Goal: Task Accomplishment & Management: Use online tool/utility

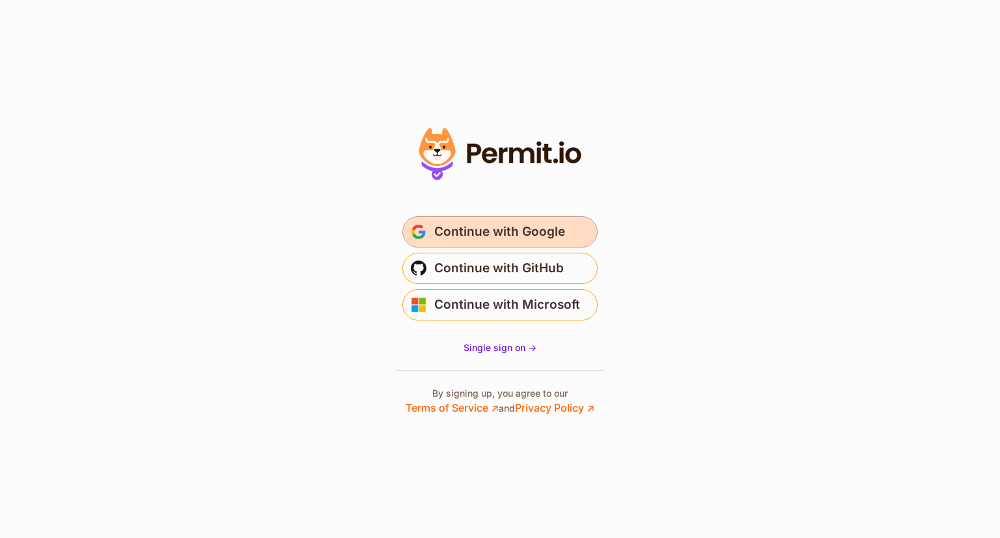
click at [525, 229] on span "Continue with Google" at bounding box center [499, 231] width 131 height 21
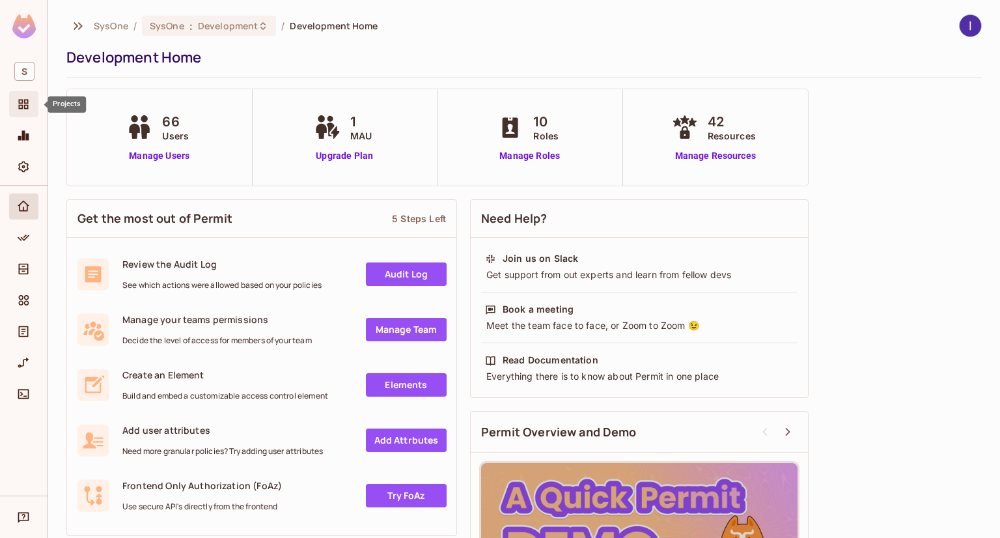
click at [18, 105] on icon "Projects" at bounding box center [23, 104] width 13 height 13
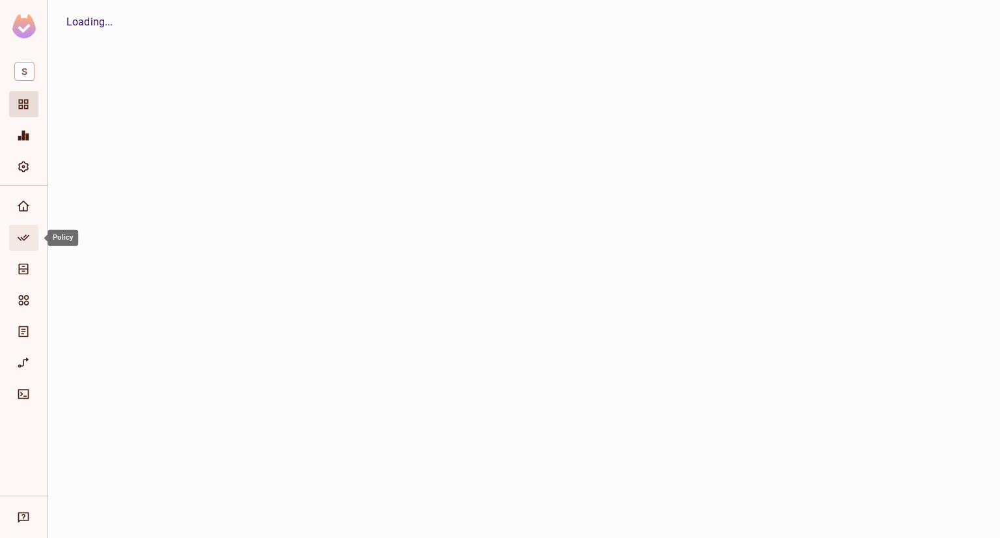
click at [21, 234] on icon "Policy" at bounding box center [23, 237] width 13 height 13
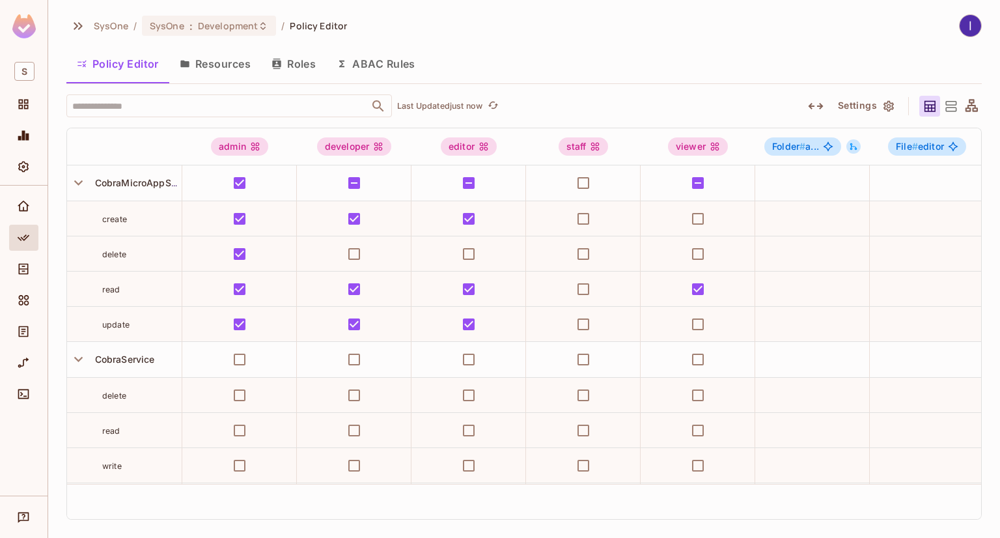
click at [390, 67] on button "ABAC Rules" at bounding box center [376, 64] width 100 height 33
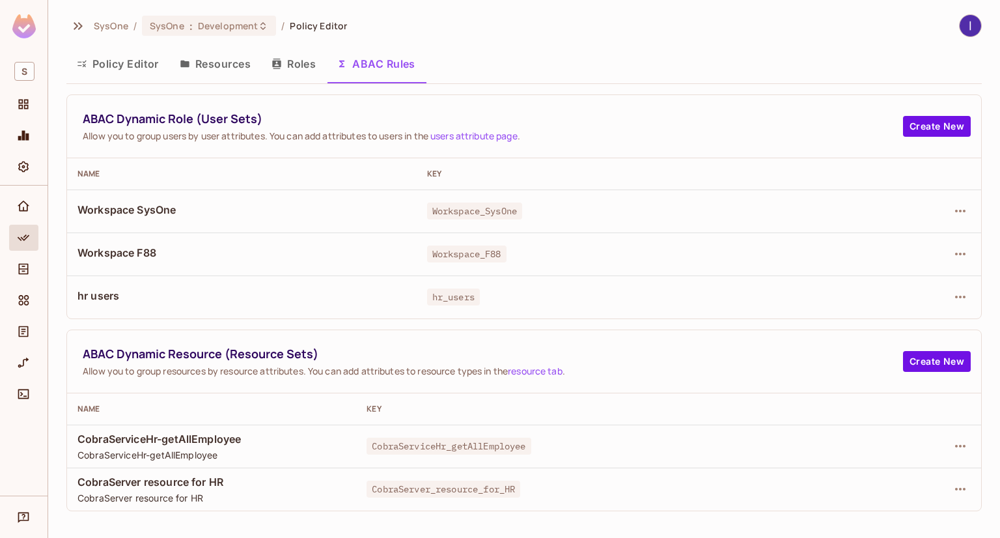
click at [503, 245] on td "Workspace_F88" at bounding box center [625, 254] width 416 height 43
drag, startPoint x: 502, startPoint y: 249, endPoint x: 408, endPoint y: 243, distance: 94.7
click at [393, 245] on tr "Workspace F88 Workspace_F88" at bounding box center [524, 254] width 914 height 43
click at [587, 247] on div "Workspace_F88" at bounding box center [624, 253] width 395 height 13
drag, startPoint x: 531, startPoint y: 253, endPoint x: 406, endPoint y: 249, distance: 124.5
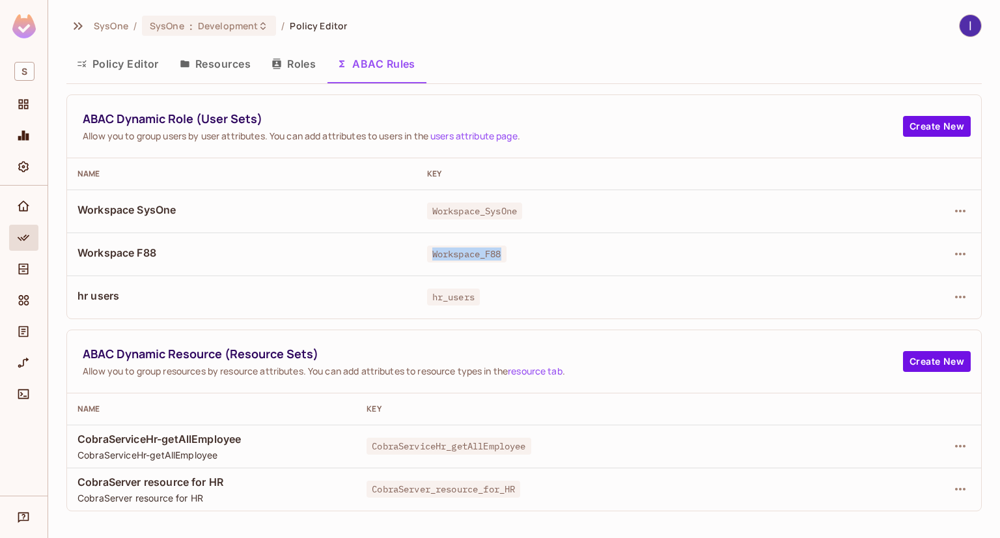
click at [406, 249] on tr "Workspace F88 Workspace_F88" at bounding box center [524, 254] width 914 height 43
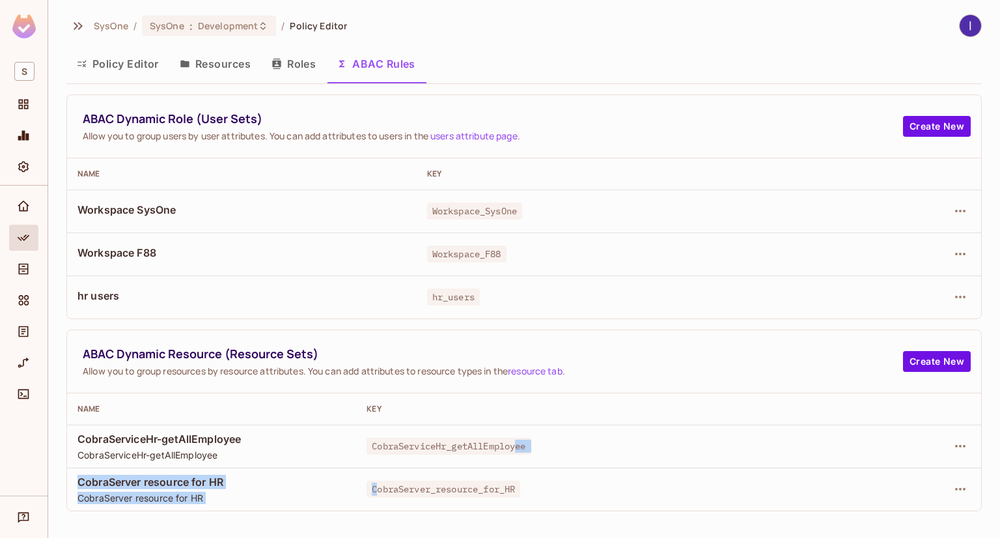
drag, startPoint x: 376, startPoint y: 470, endPoint x: 518, endPoint y: 451, distance: 143.1
click at [518, 451] on tbody "CobraServiceHr-getAllEmployee CobraServiceHr-getAllEmployee CobraServiceHr_getA…" at bounding box center [524, 468] width 914 height 86
click at [219, 64] on button "Resources" at bounding box center [215, 64] width 92 height 33
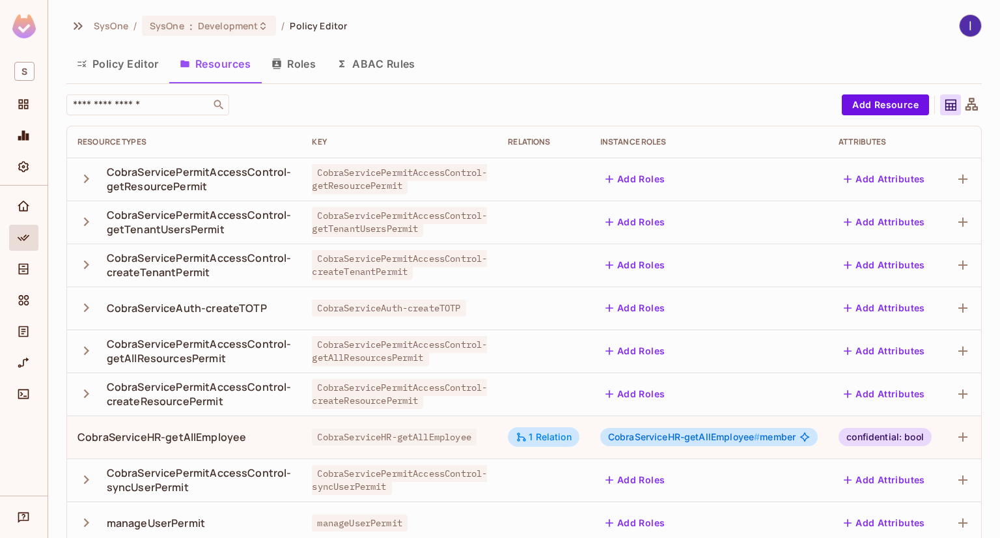
click at [394, 55] on button "ABAC Rules" at bounding box center [376, 64] width 100 height 33
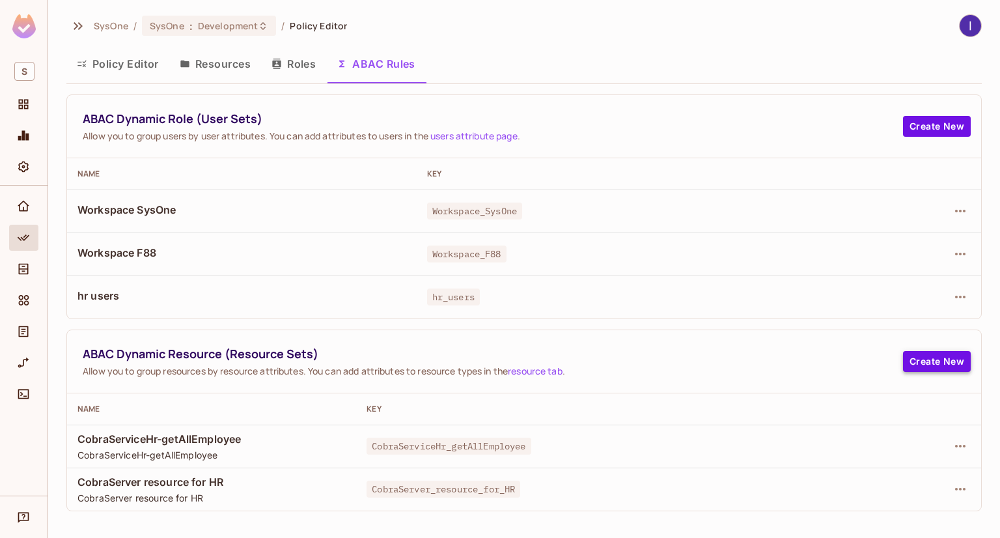
click at [925, 358] on button "Create New" at bounding box center [937, 361] width 68 height 21
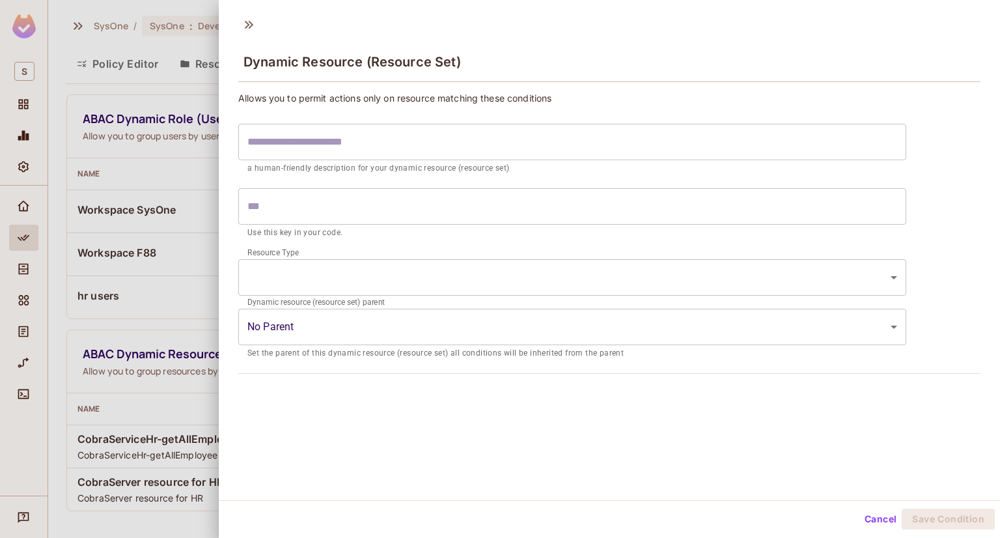
click at [297, 149] on input "text" at bounding box center [572, 142] width 668 height 36
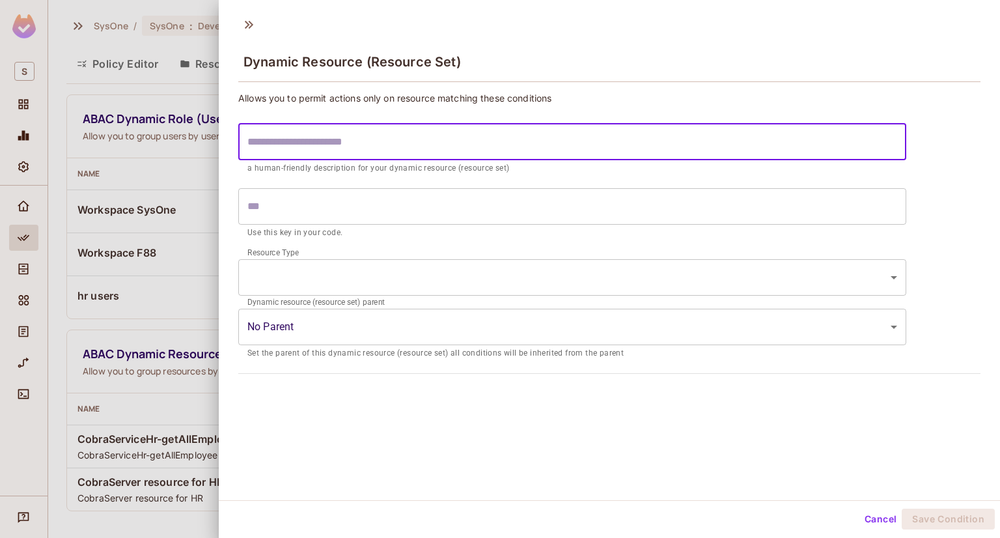
click at [360, 193] on input "text" at bounding box center [572, 206] width 668 height 36
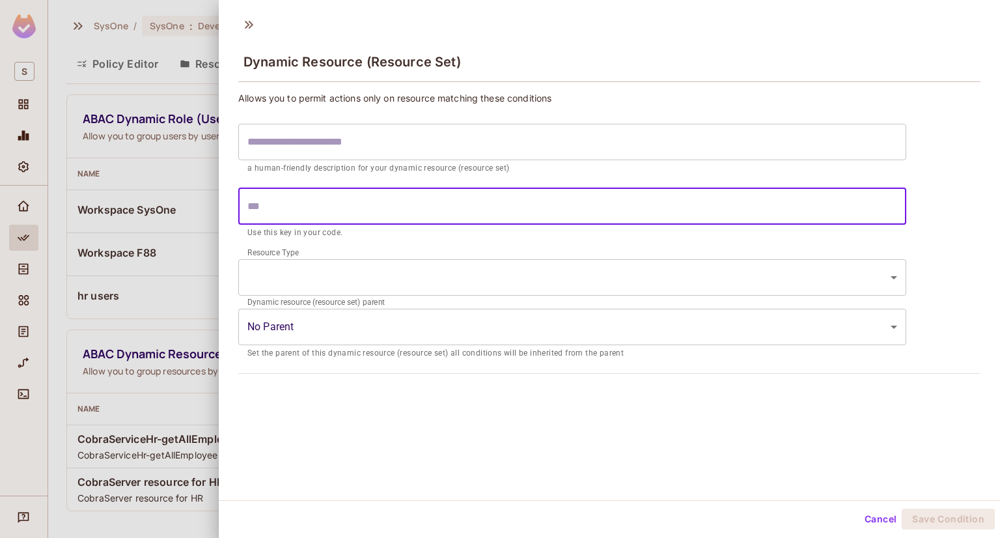
click at [317, 278] on body "S SysOne / SysOne : Development / Policy Editor Policy Editor Resources Roles A…" at bounding box center [500, 269] width 1000 height 538
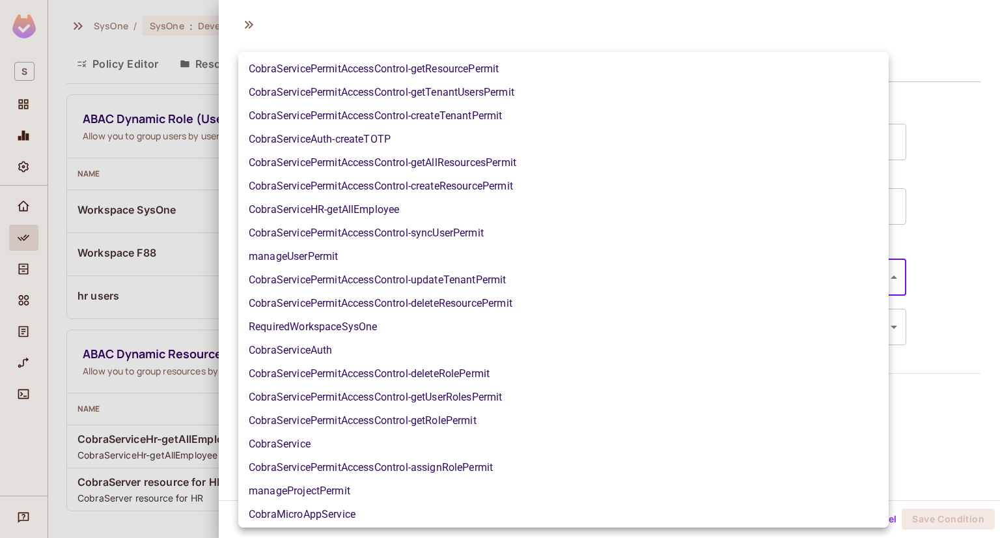
click at [164, 86] on div at bounding box center [500, 269] width 1000 height 538
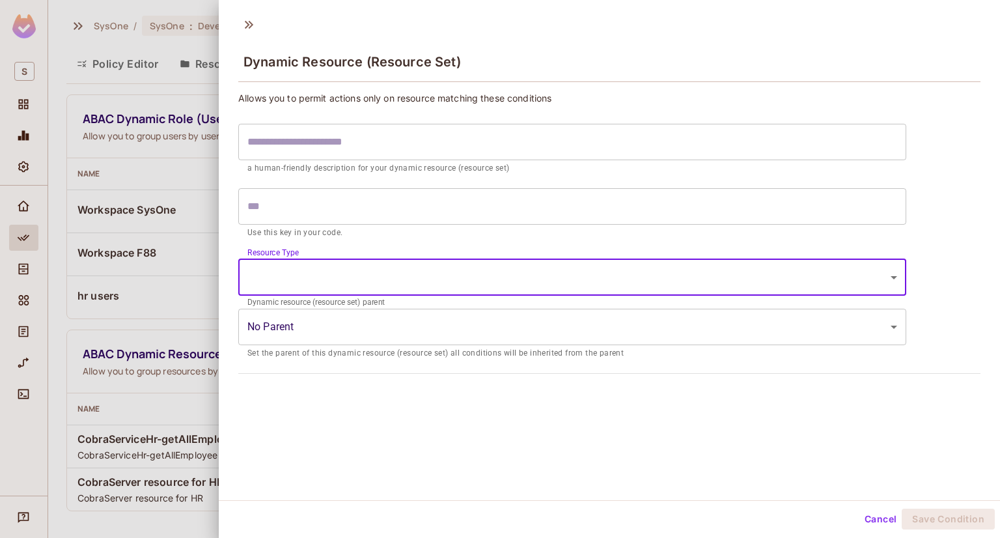
click at [139, 158] on div at bounding box center [500, 269] width 1000 height 538
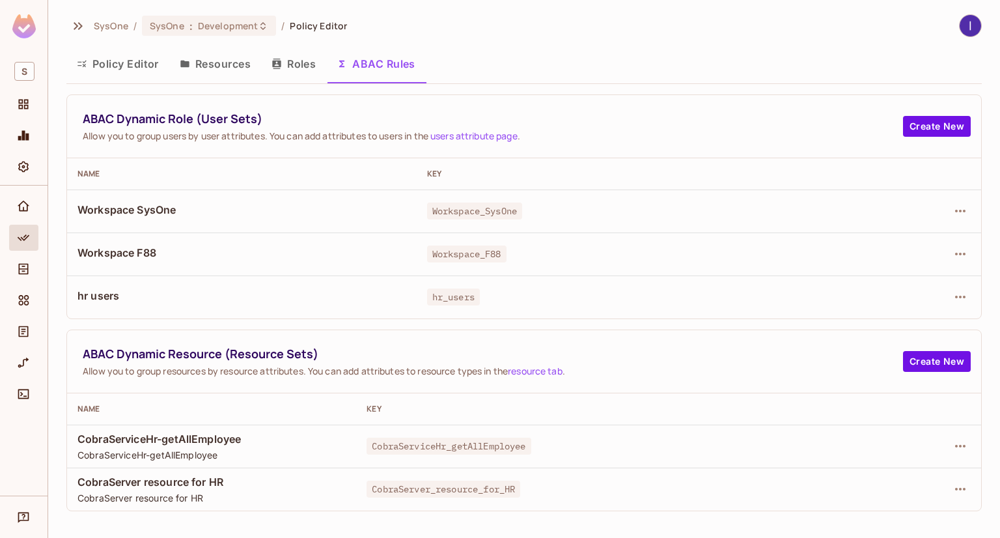
click at [297, 71] on button "Roles" at bounding box center [293, 64] width 65 height 33
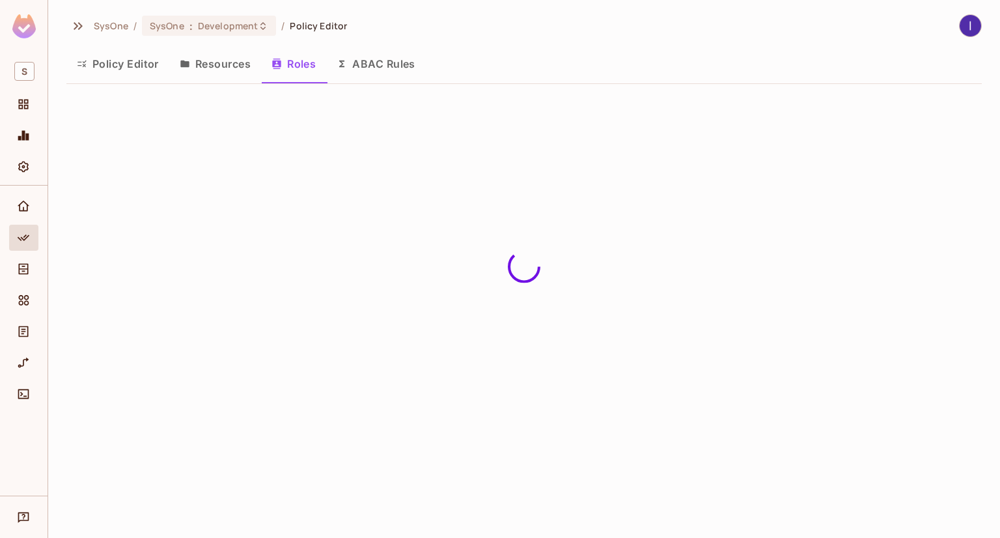
click at [360, 54] on button "ABAC Rules" at bounding box center [376, 64] width 100 height 33
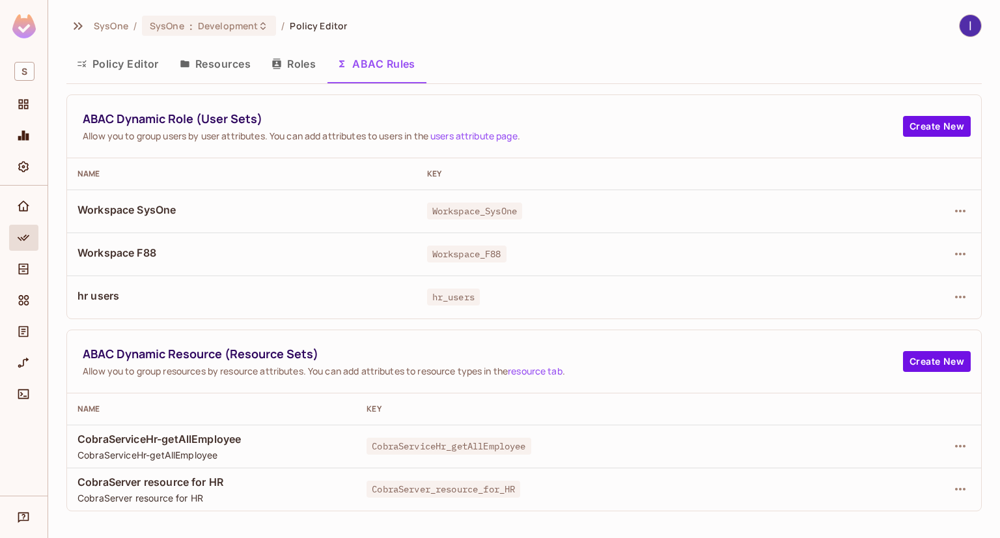
drag, startPoint x: 369, startPoint y: 70, endPoint x: 273, endPoint y: 403, distance: 346.5
click at [369, 70] on button "ABAC Rules" at bounding box center [376, 64] width 100 height 33
click at [203, 488] on div "CobraServer resource for HR CobraServer resource for HR" at bounding box center [212, 489] width 268 height 29
click at [444, 485] on span "CobraServer_resource_for_HR" at bounding box center [444, 489] width 154 height 17
click at [949, 495] on div at bounding box center [924, 489] width 94 height 21
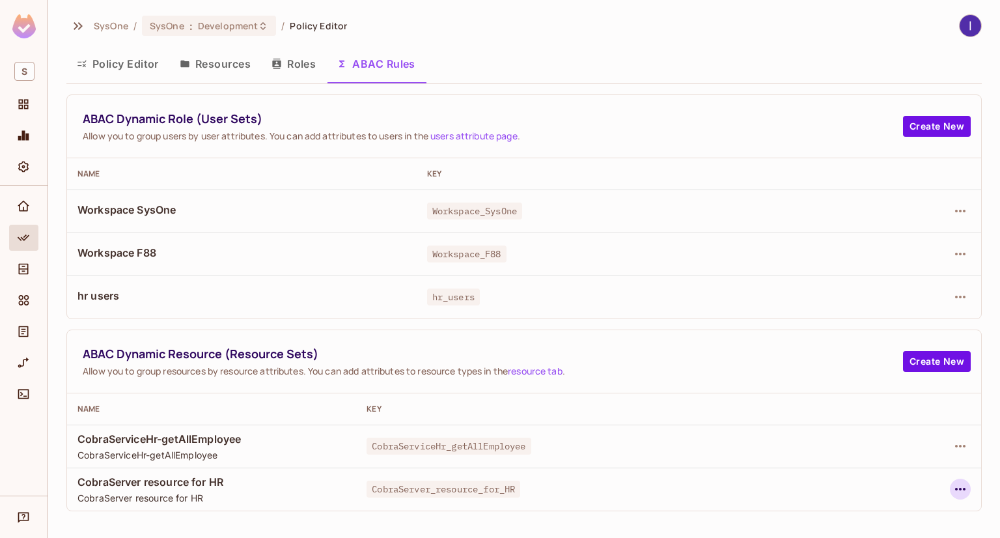
click at [956, 486] on icon "button" at bounding box center [961, 489] width 16 height 16
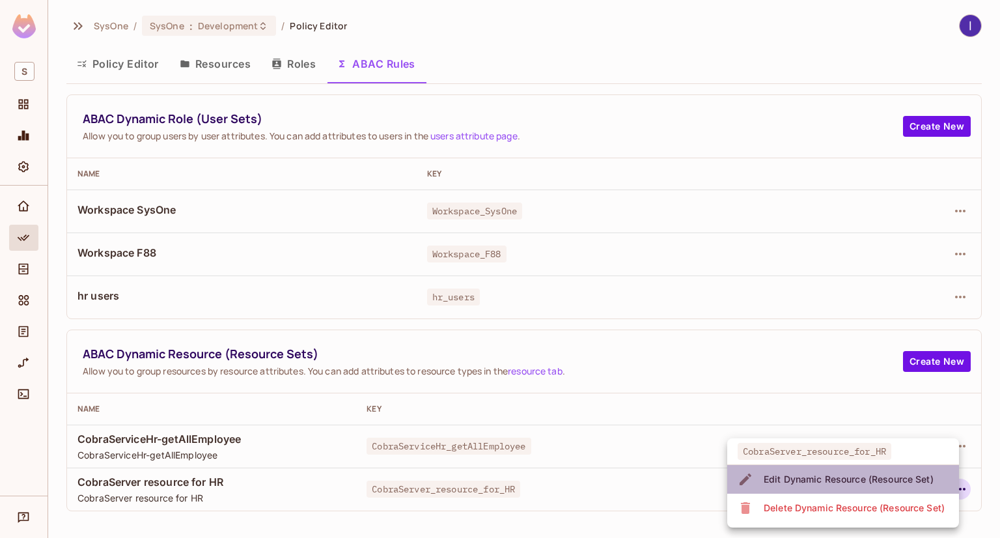
click at [797, 481] on div "Edit Dynamic Resource (Resource Set)" at bounding box center [849, 479] width 170 height 13
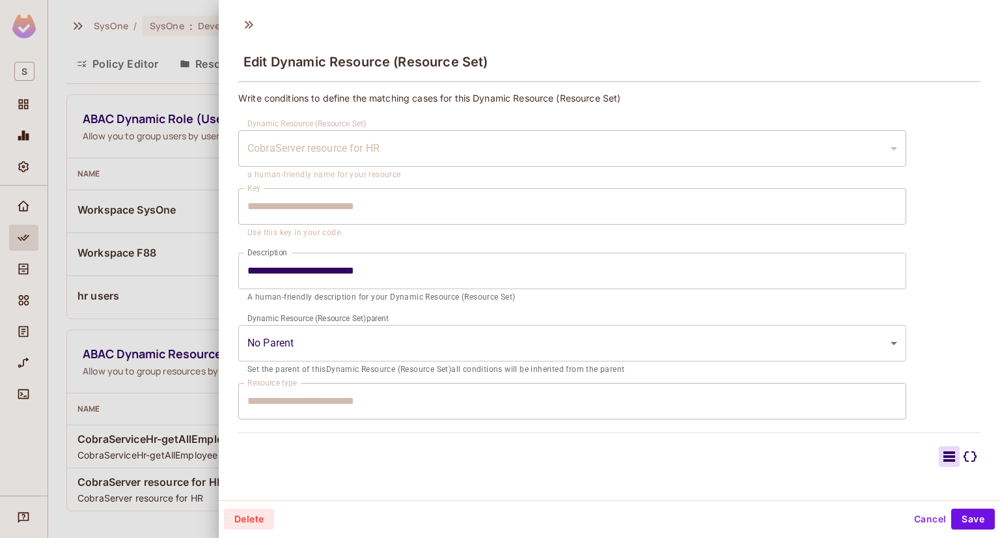
click at [180, 311] on div at bounding box center [500, 269] width 1000 height 538
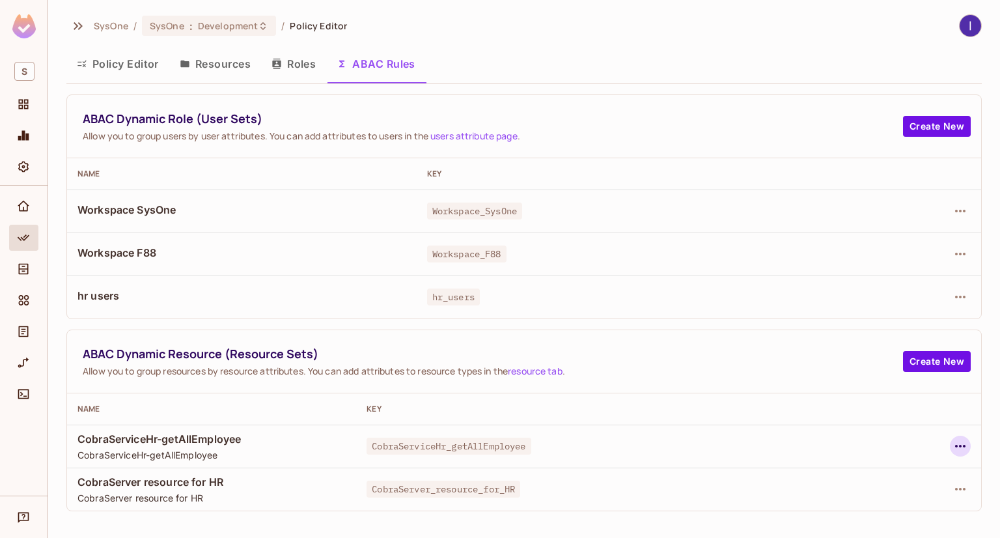
click at [965, 445] on icon "button" at bounding box center [960, 446] width 10 height 3
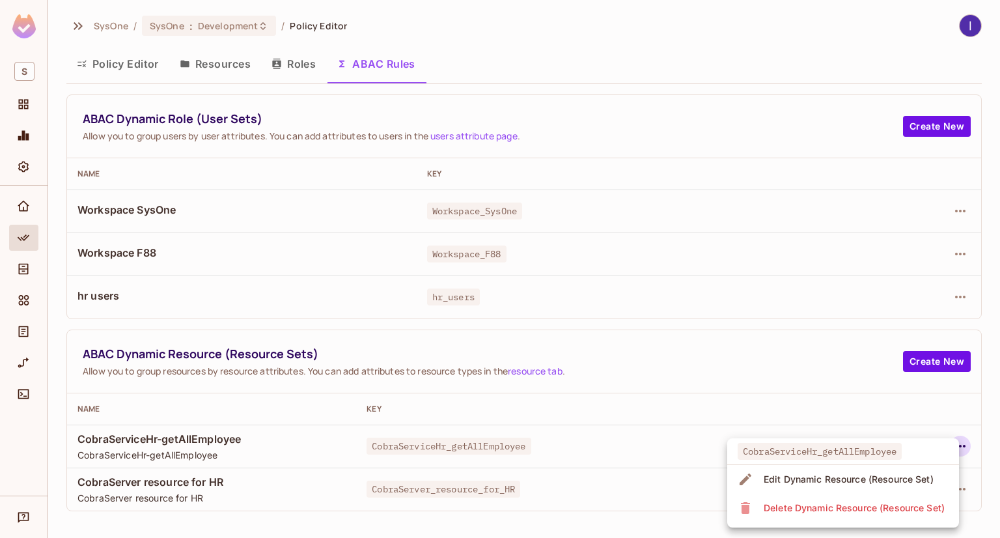
click at [793, 480] on div "Edit Dynamic Resource (Resource Set)" at bounding box center [849, 479] width 170 height 13
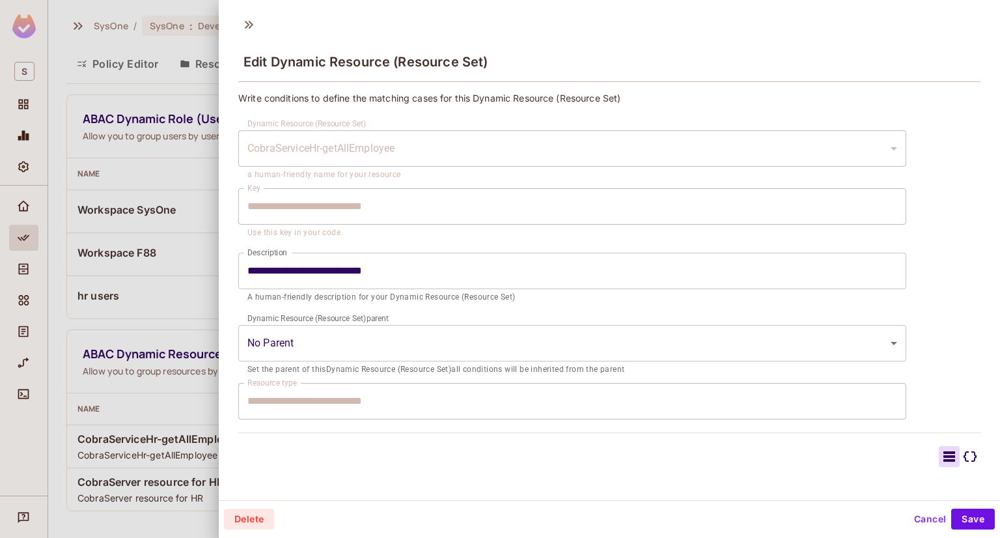
scroll to position [1, 0]
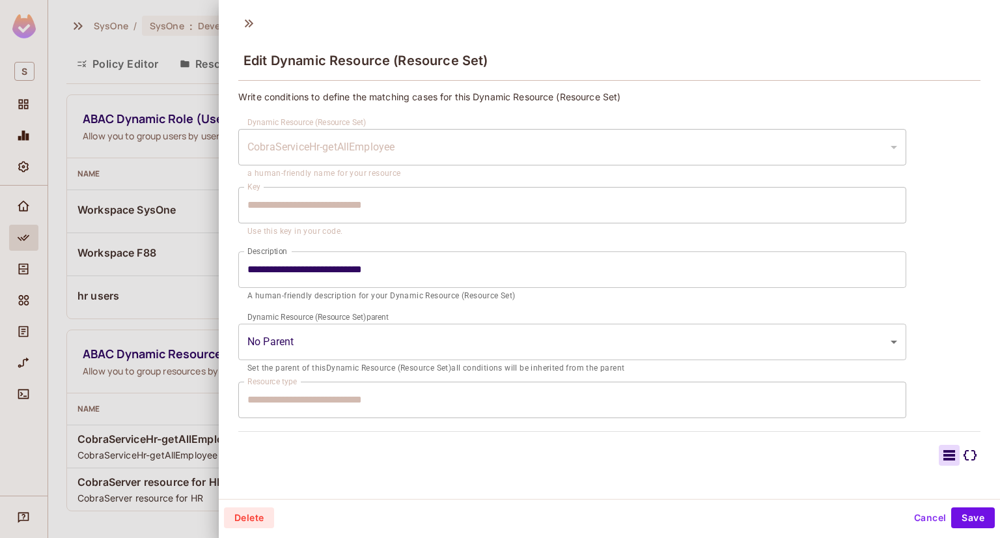
click at [964, 450] on icon at bounding box center [970, 455] width 13 height 10
click at [942, 452] on icon at bounding box center [950, 455] width 16 height 16
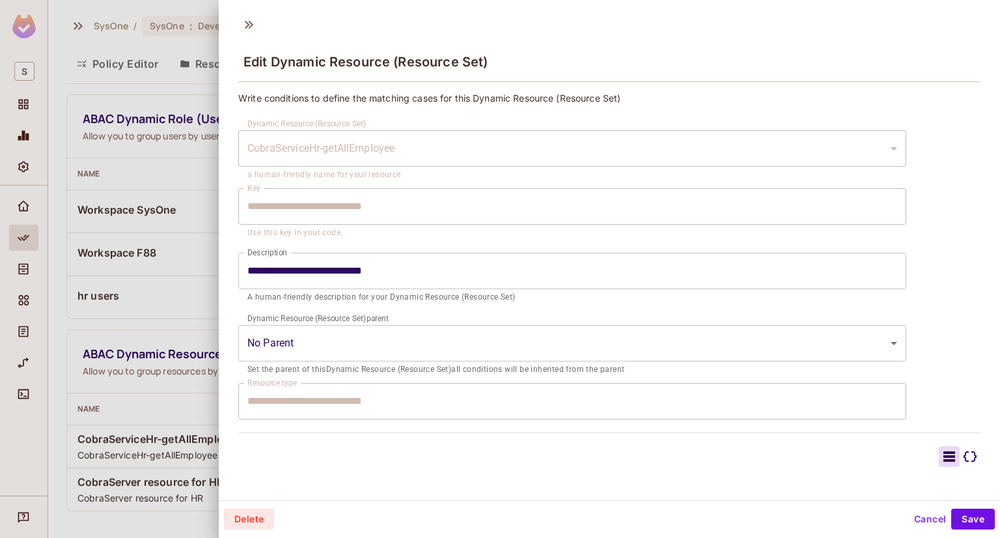
click at [118, 145] on div at bounding box center [500, 269] width 1000 height 538
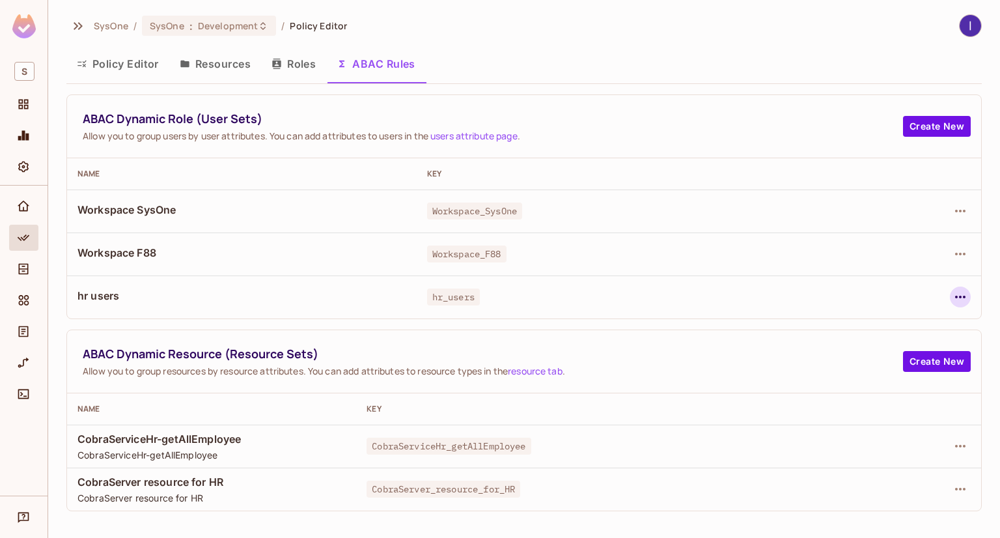
click at [966, 302] on icon "button" at bounding box center [961, 297] width 16 height 16
click at [865, 326] on div "Edit Dynamic Role (User Set)" at bounding box center [872, 326] width 128 height 13
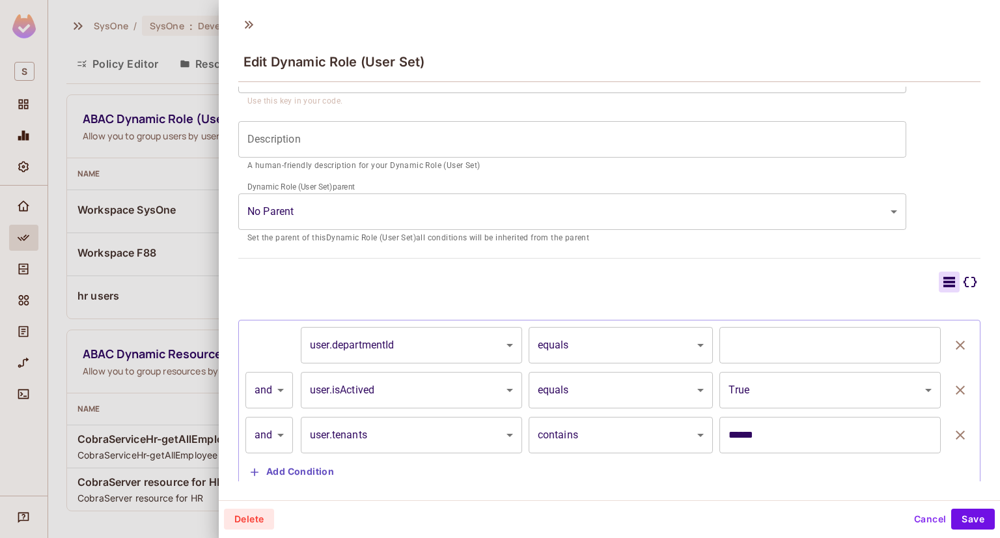
scroll to position [167, 0]
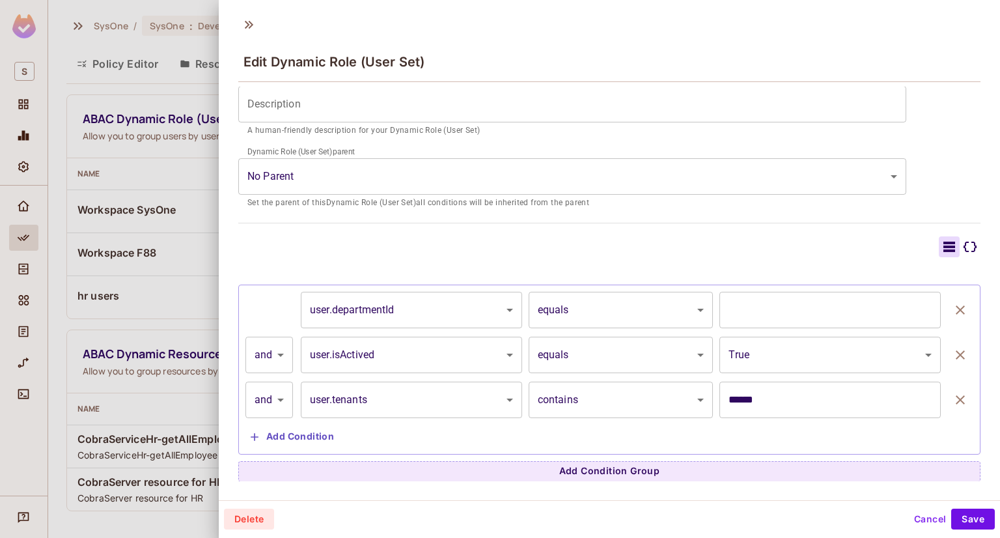
click at [116, 292] on div at bounding box center [500, 269] width 1000 height 538
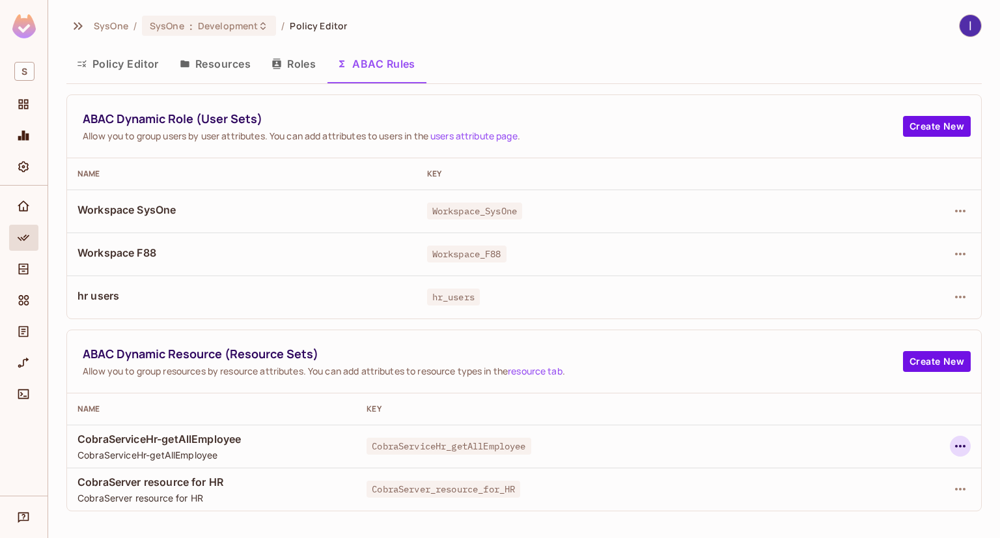
click at [960, 445] on icon "button" at bounding box center [960, 446] width 10 height 3
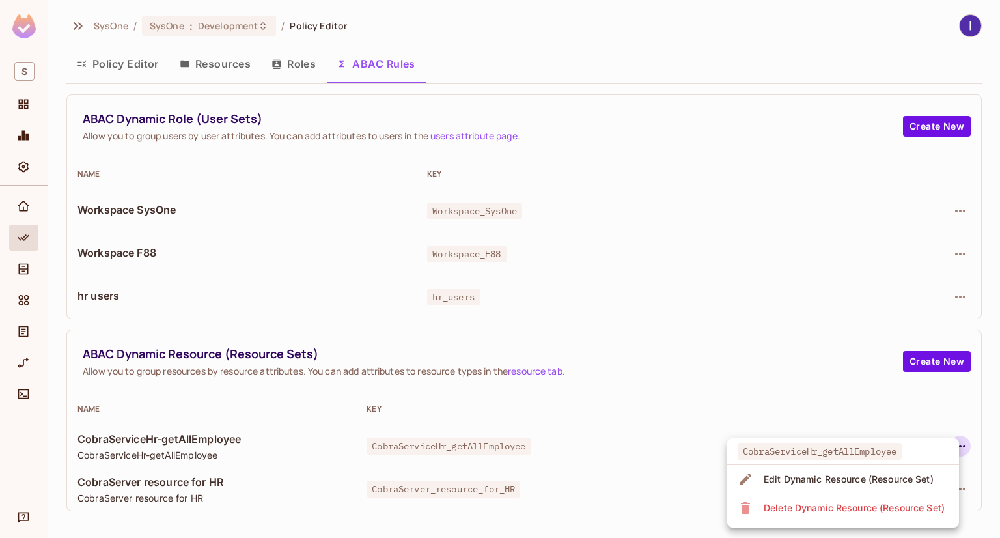
click at [852, 469] on span "Edit Dynamic Resource (Resource Set)" at bounding box center [849, 479] width 178 height 21
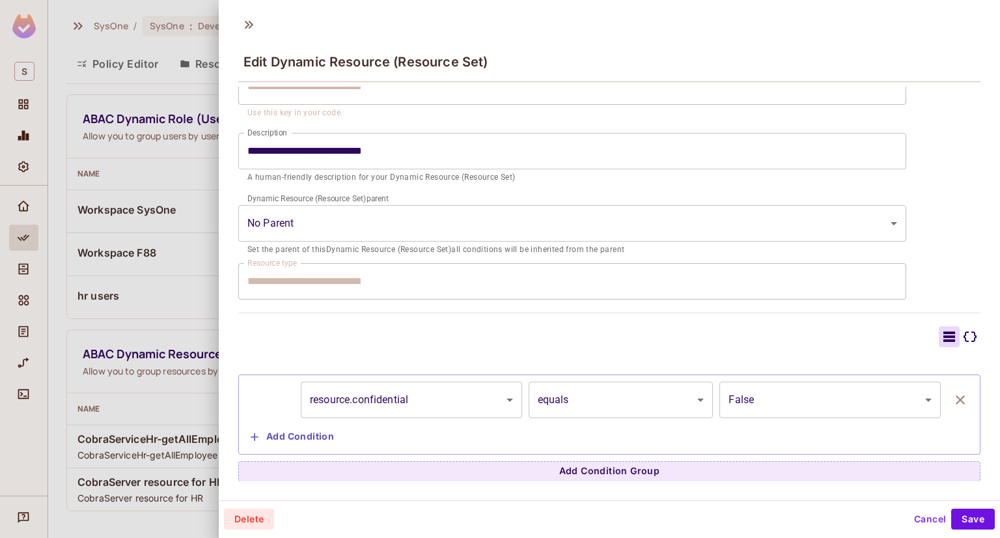
scroll to position [1, 0]
click at [289, 440] on button "Add Condition" at bounding box center [293, 435] width 94 height 21
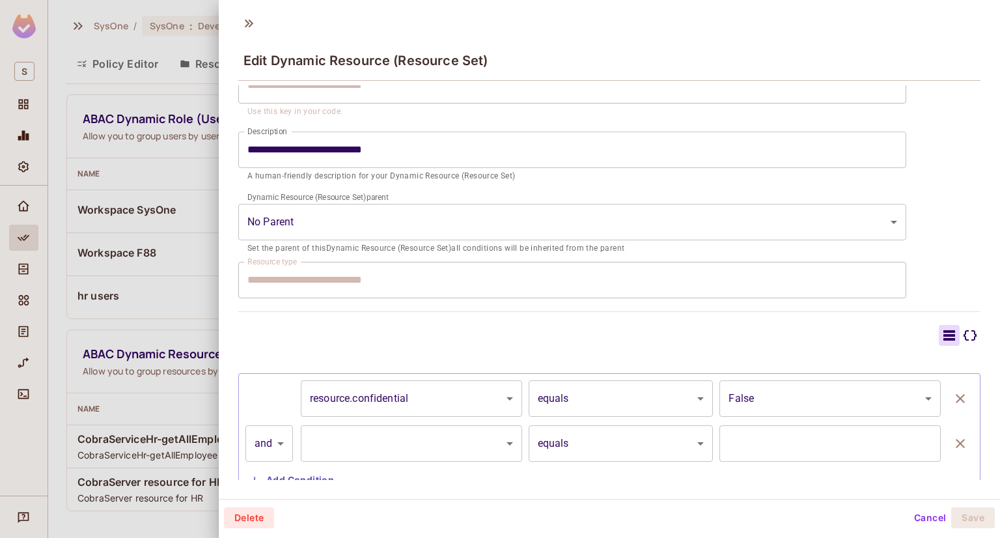
click at [391, 439] on body "**********" at bounding box center [500, 269] width 1000 height 538
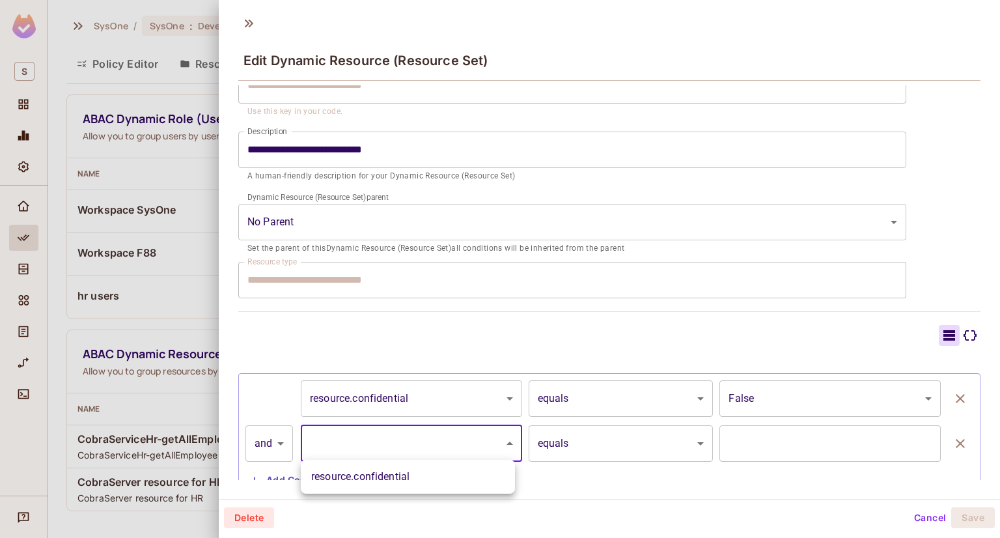
click at [482, 348] on div at bounding box center [500, 269] width 1000 height 538
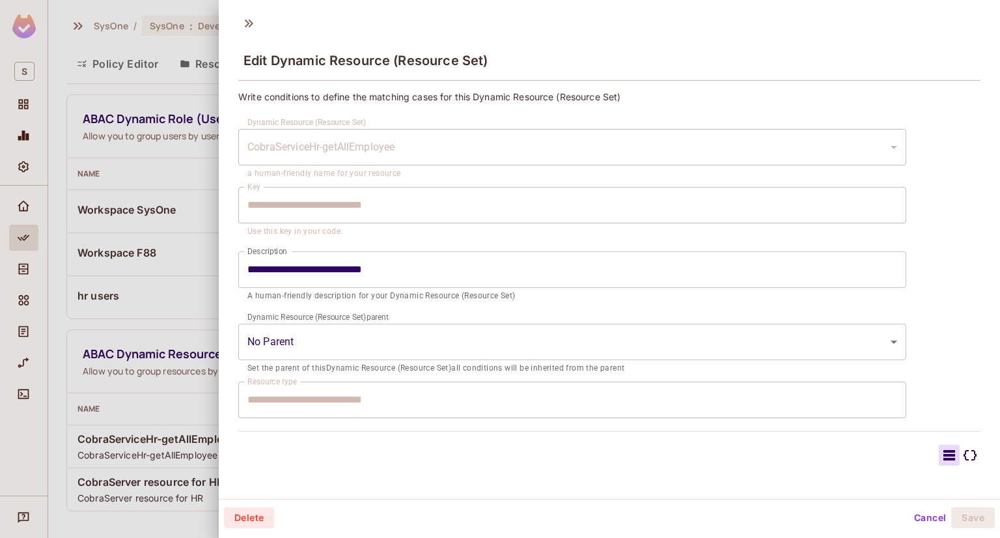
scroll to position [165, 0]
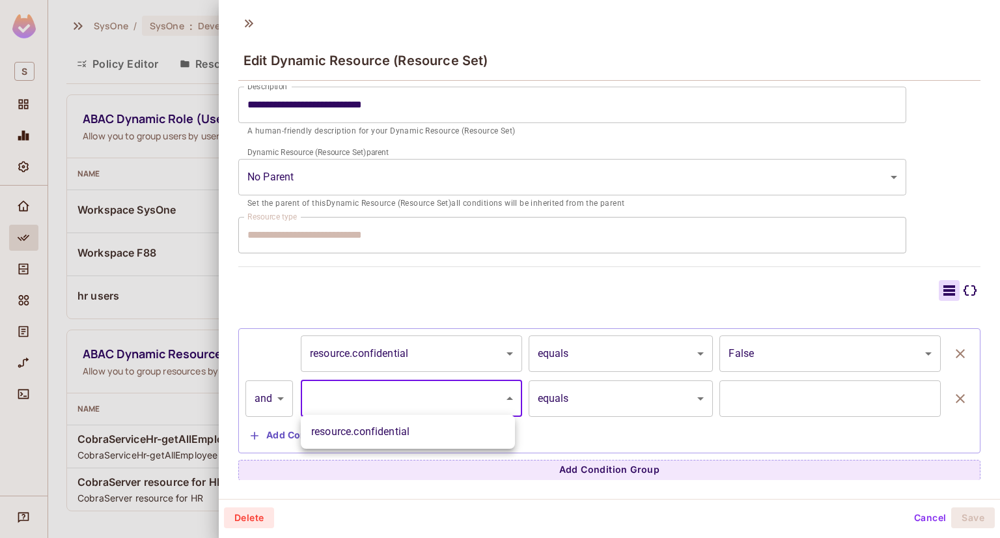
click at [374, 397] on body "**********" at bounding box center [500, 269] width 1000 height 538
click at [361, 425] on li "resource.confidential" at bounding box center [408, 431] width 214 height 23
type input "**********"
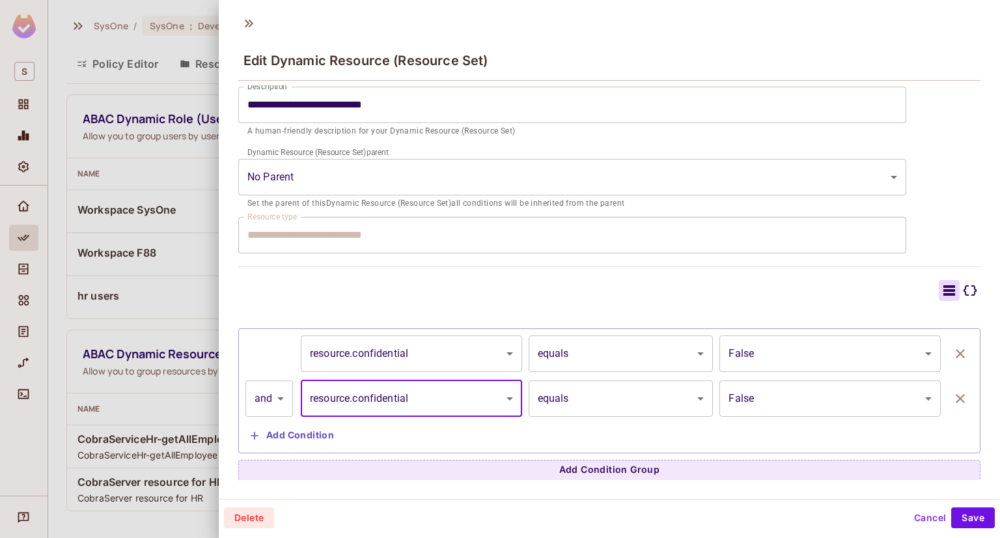
click at [742, 406] on body "**********" at bounding box center [500, 269] width 1000 height 538
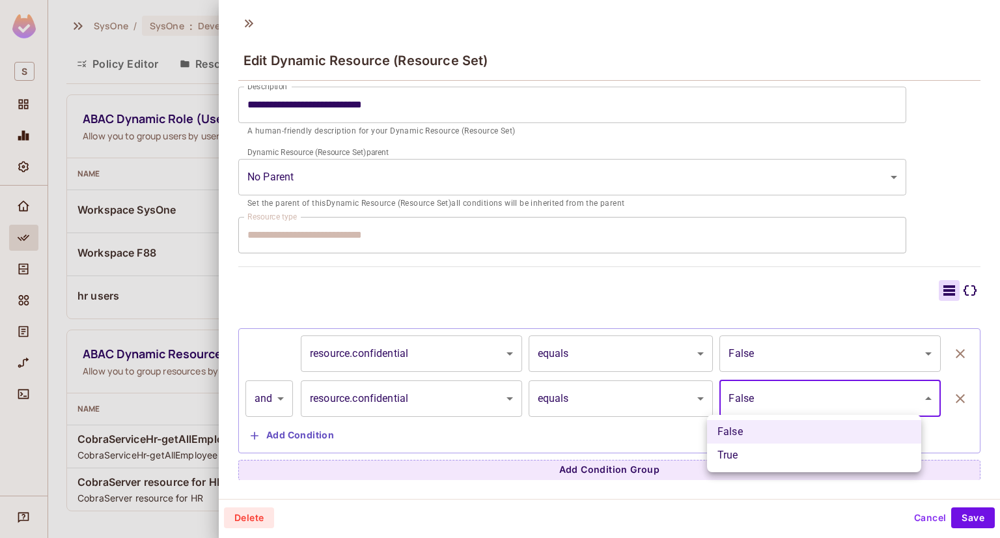
click at [733, 456] on li "True" at bounding box center [814, 455] width 214 height 23
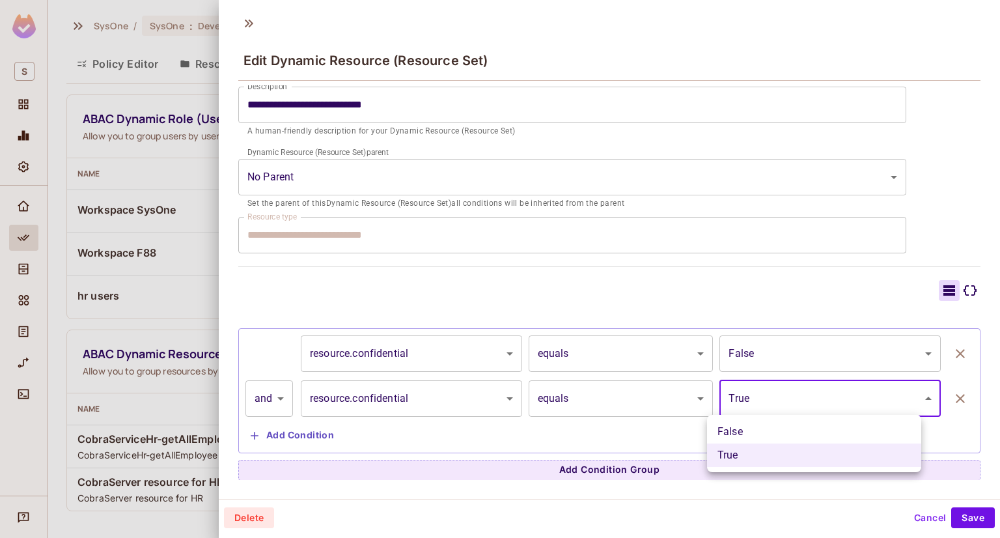
click at [766, 397] on body "**********" at bounding box center [500, 269] width 1000 height 538
click at [767, 434] on li "False" at bounding box center [814, 431] width 214 height 23
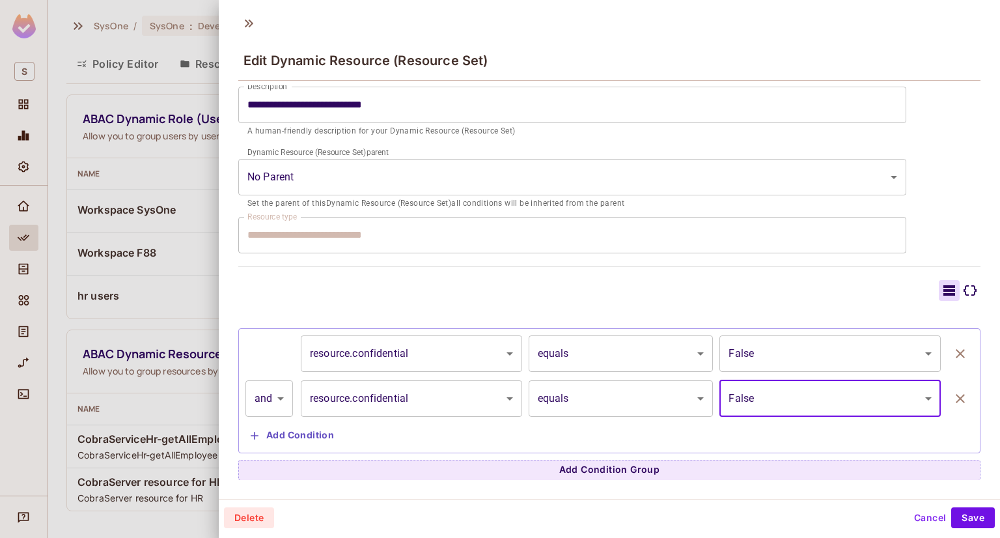
click at [802, 360] on body "**********" at bounding box center [500, 269] width 1000 height 538
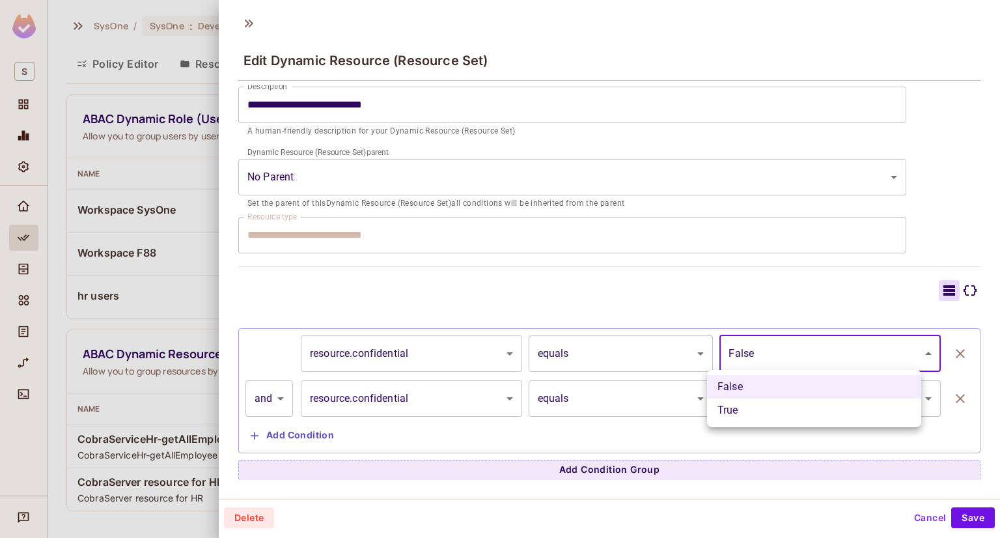
click at [800, 395] on li "False" at bounding box center [814, 386] width 214 height 23
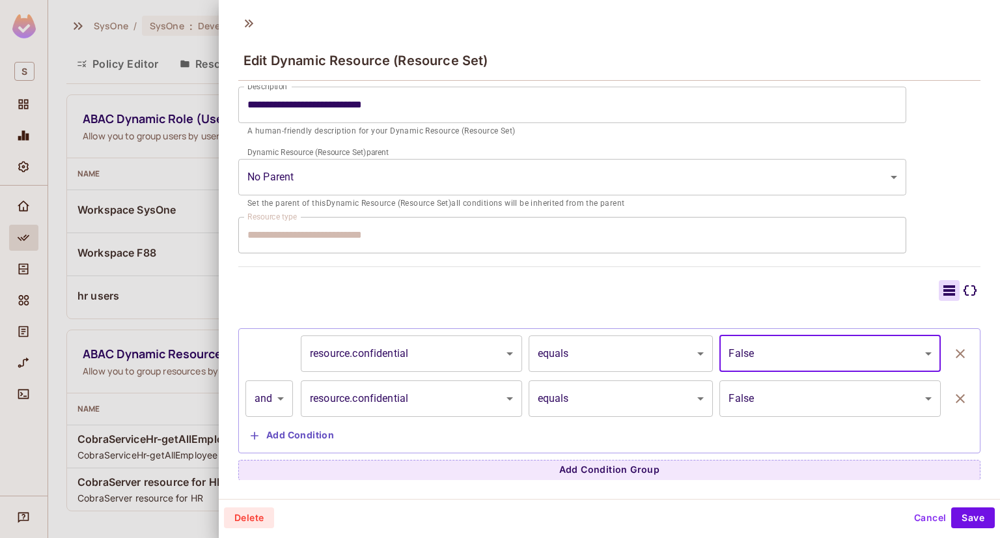
click at [774, 389] on body "**********" at bounding box center [500, 269] width 1000 height 538
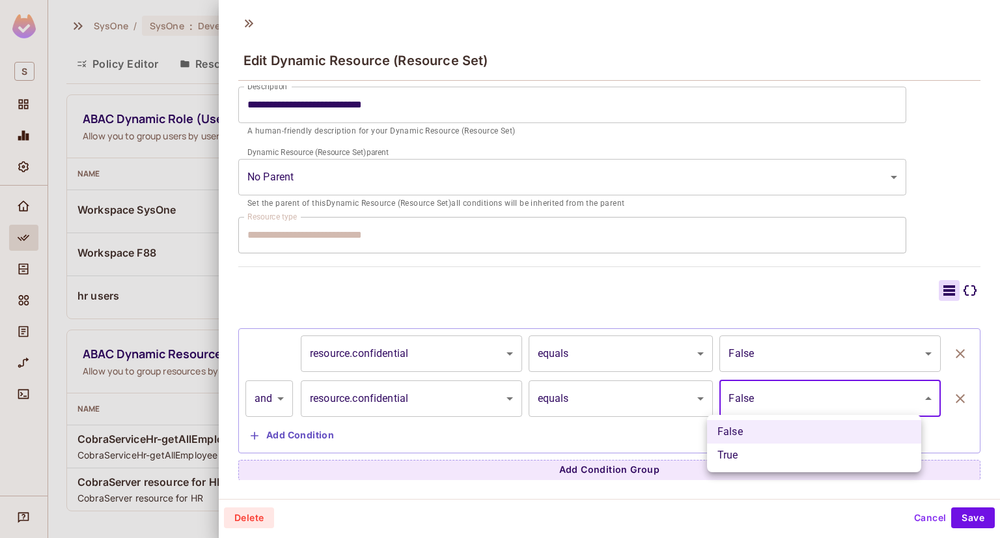
click at [774, 397] on div at bounding box center [500, 269] width 1000 height 538
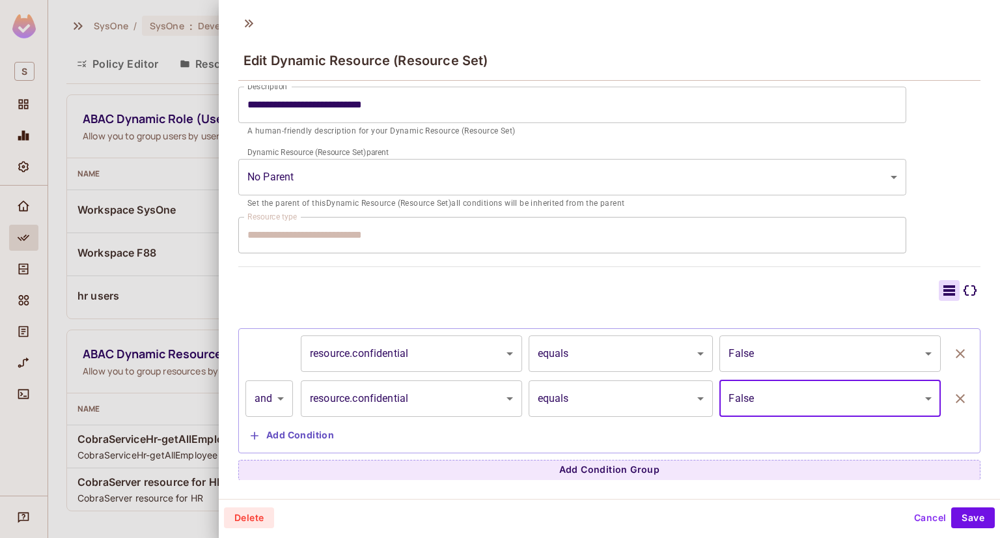
click at [742, 403] on body "**********" at bounding box center [500, 269] width 1000 height 538
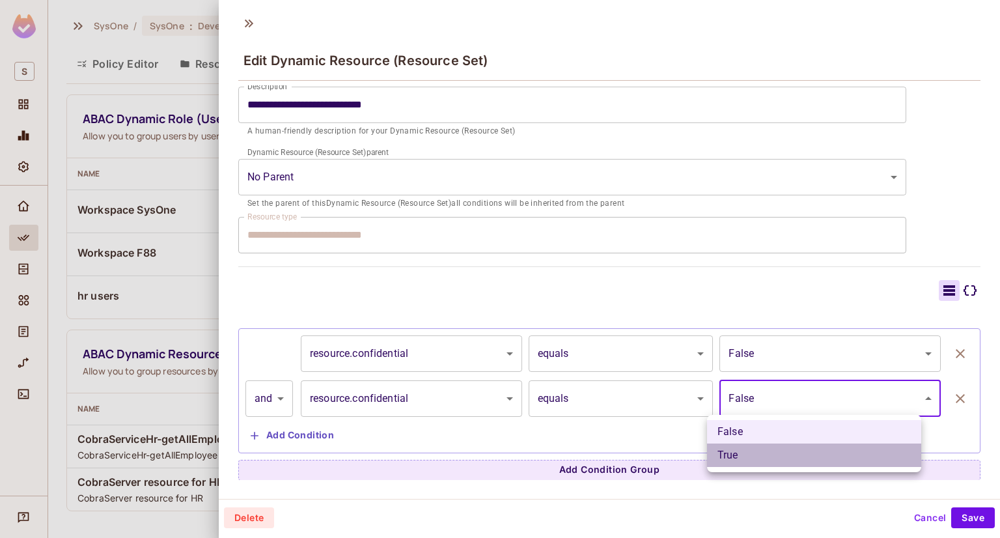
click at [750, 452] on li "True" at bounding box center [814, 455] width 214 height 23
type input "****"
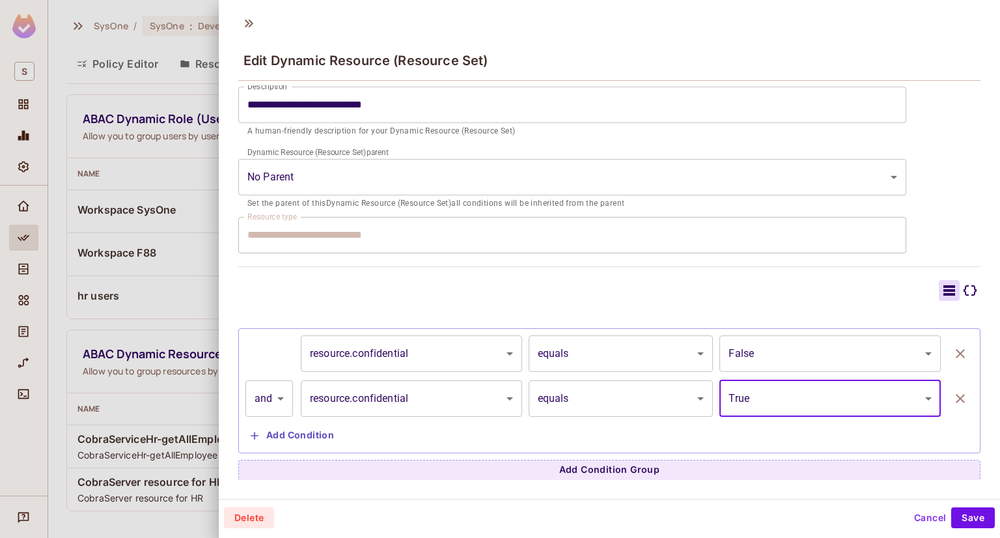
click at [765, 409] on body "**********" at bounding box center [500, 269] width 1000 height 538
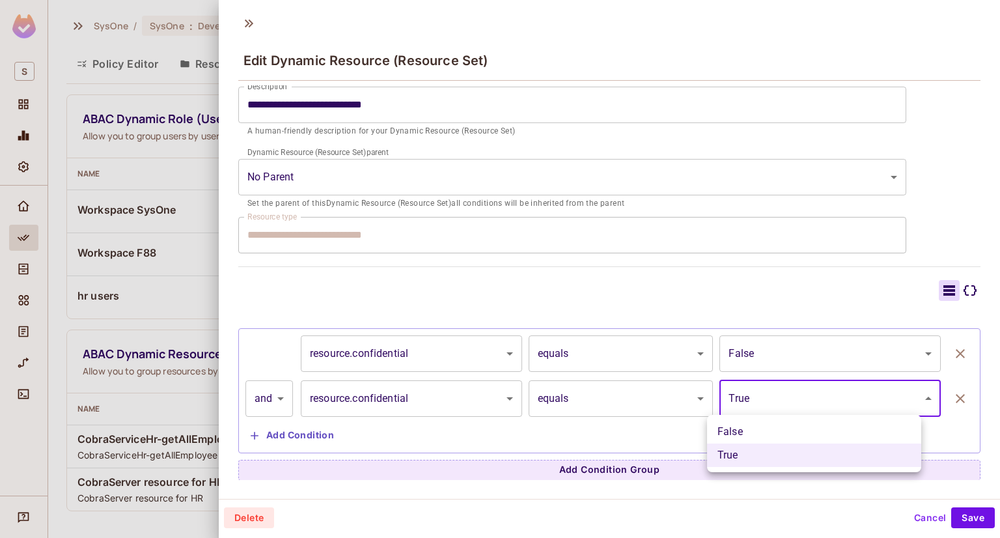
click at [755, 451] on li "True" at bounding box center [814, 455] width 214 height 23
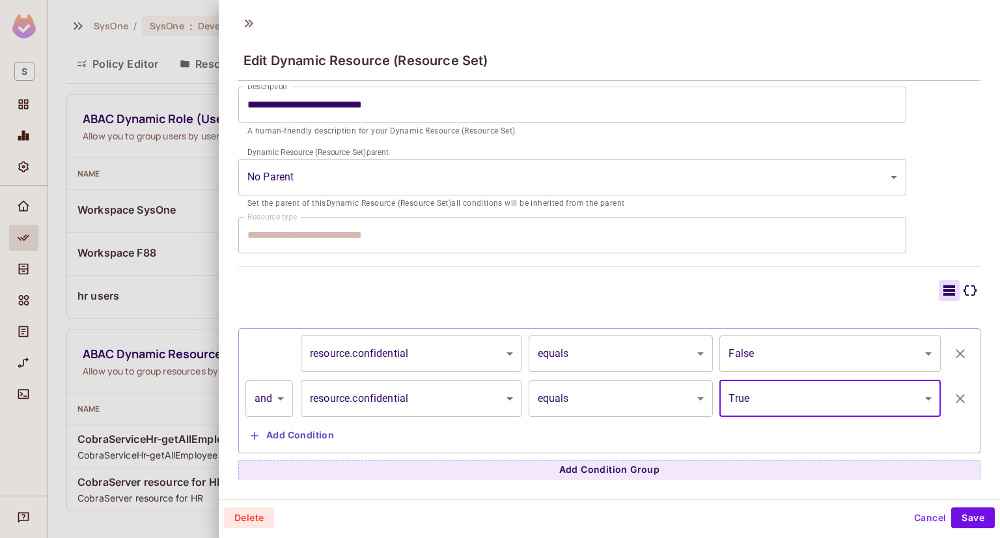
click at [440, 45] on div "Edit Dynamic Resource (Resource Set)" at bounding box center [609, 59] width 742 height 42
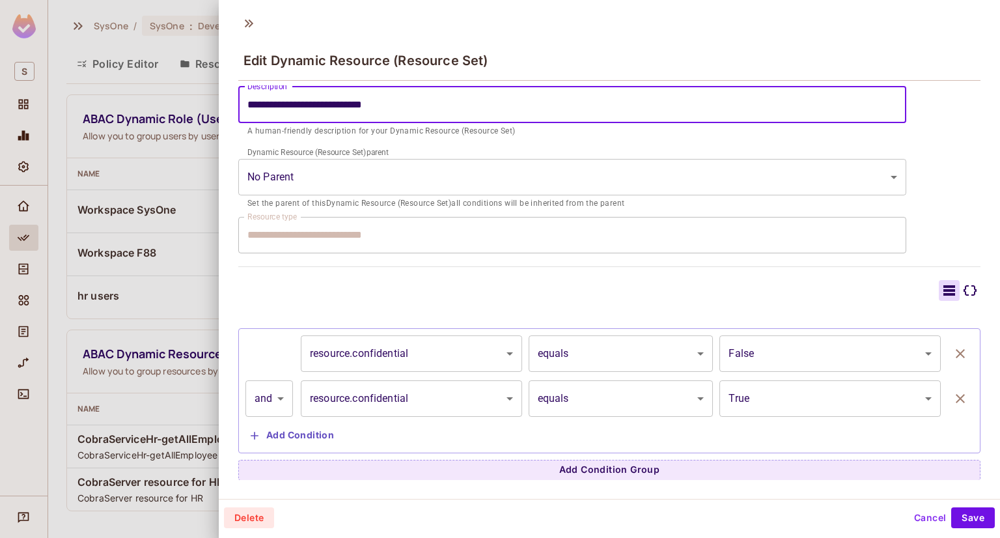
drag, startPoint x: 404, startPoint y: 113, endPoint x: 111, endPoint y: 102, distance: 292.6
click at [111, 102] on div "**********" at bounding box center [500, 269] width 1000 height 538
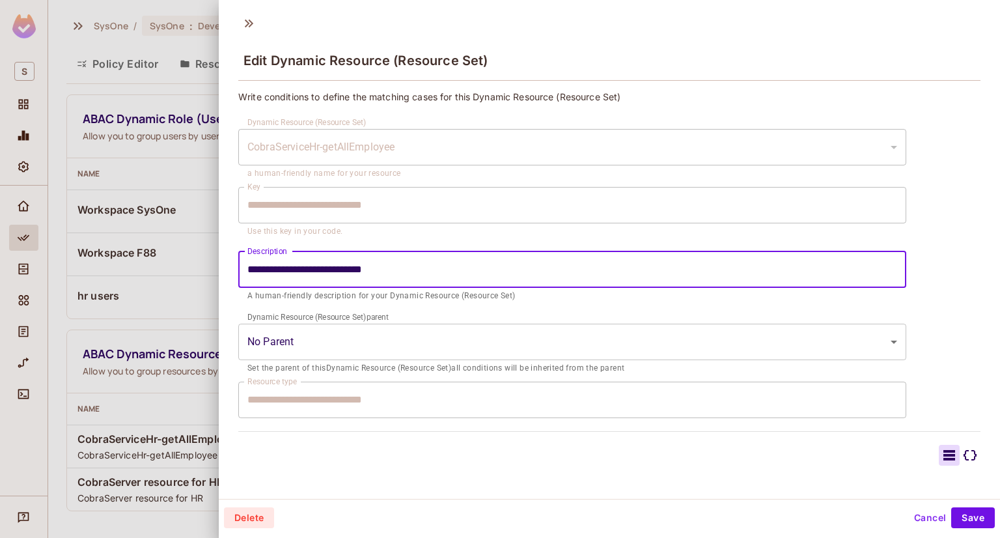
scroll to position [0, 0]
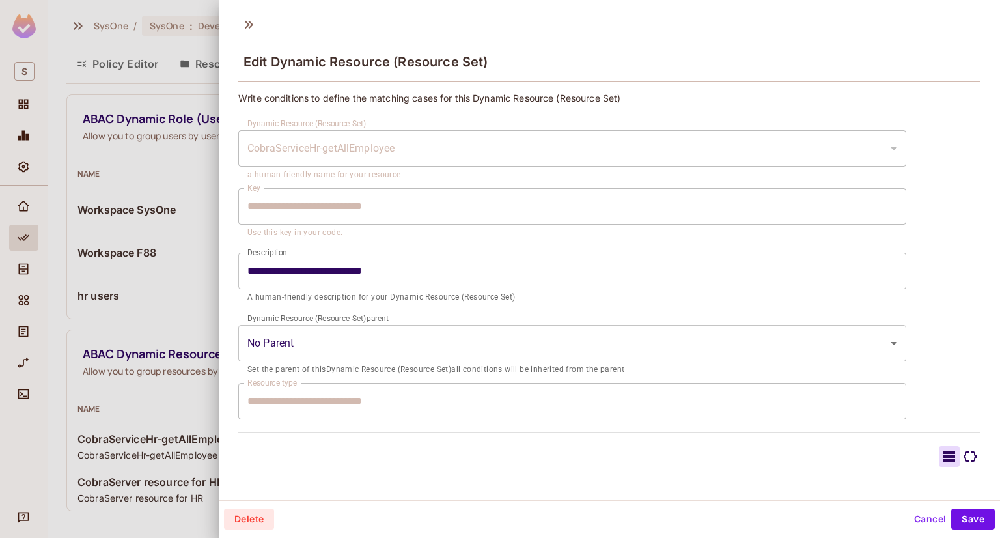
drag, startPoint x: 399, startPoint y: 142, endPoint x: 221, endPoint y: 147, distance: 177.9
click at [220, 147] on div "**********" at bounding box center [610, 284] width 782 height 395
click at [122, 163] on div at bounding box center [500, 269] width 1000 height 538
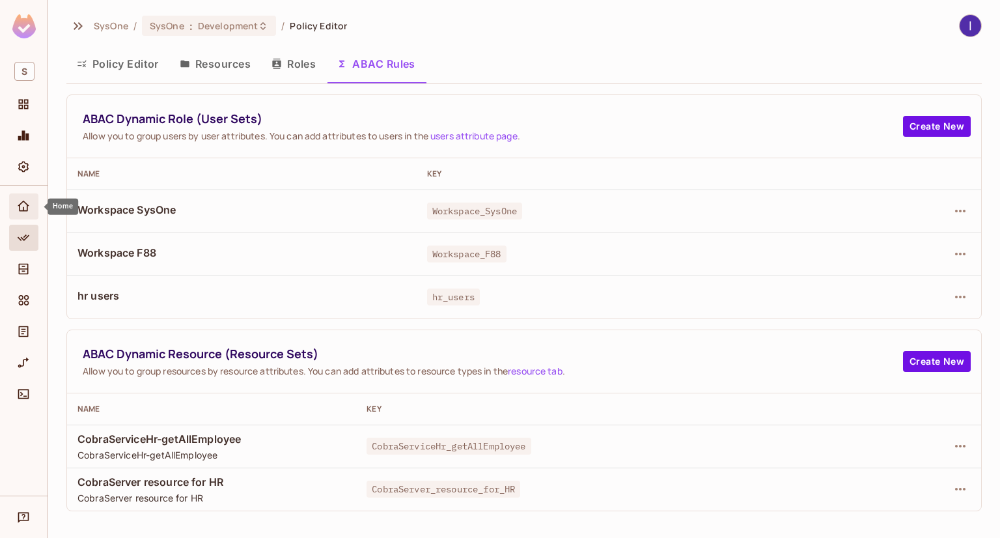
click at [13, 197] on div "Home" at bounding box center [23, 206] width 29 height 26
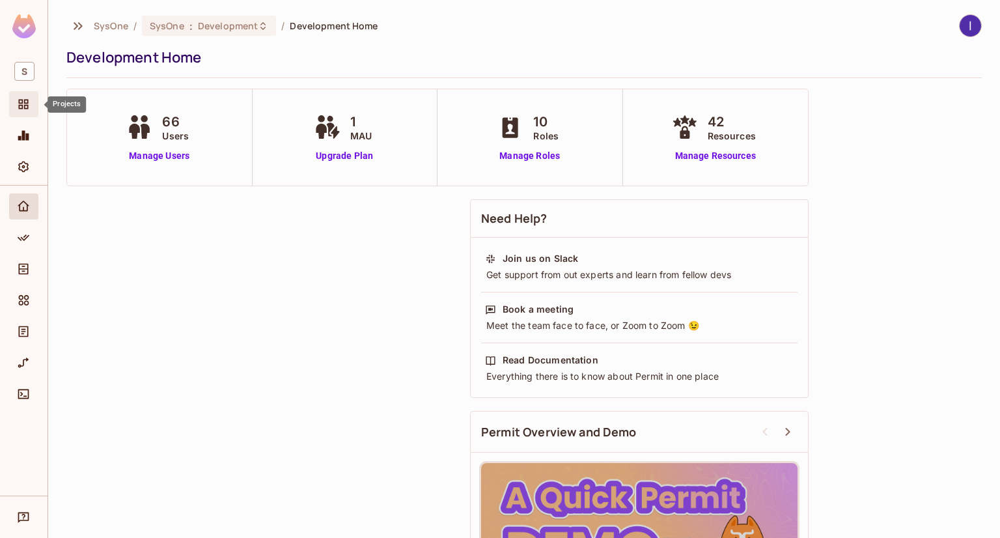
click at [20, 97] on span "Projects" at bounding box center [24, 104] width 16 height 16
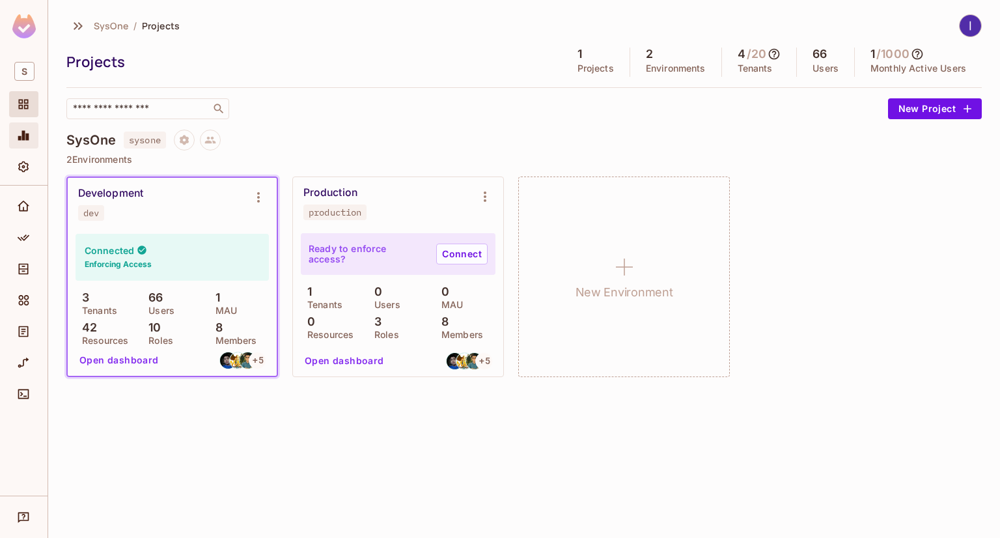
click at [29, 126] on div "Monitoring" at bounding box center [23, 135] width 29 height 26
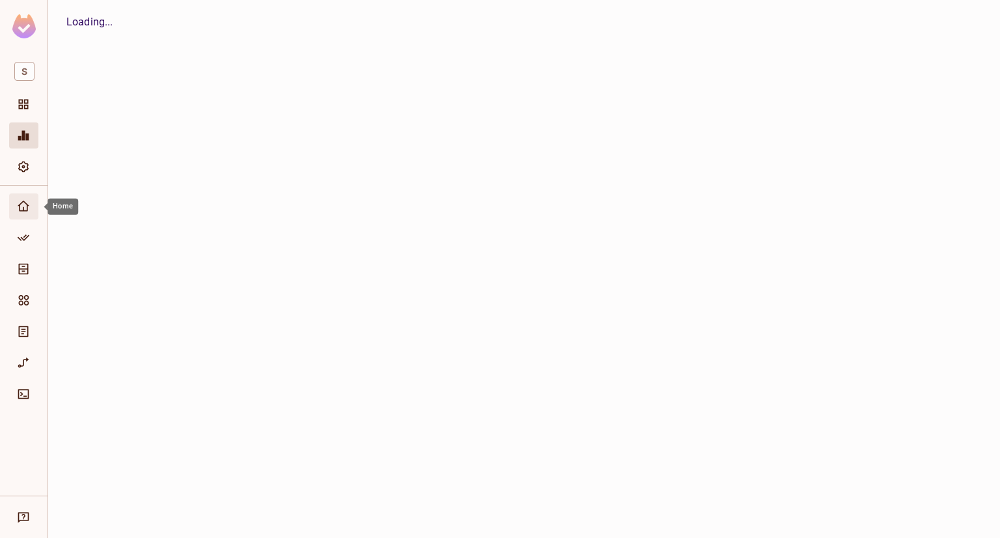
click at [20, 214] on div "Home" at bounding box center [23, 206] width 29 height 26
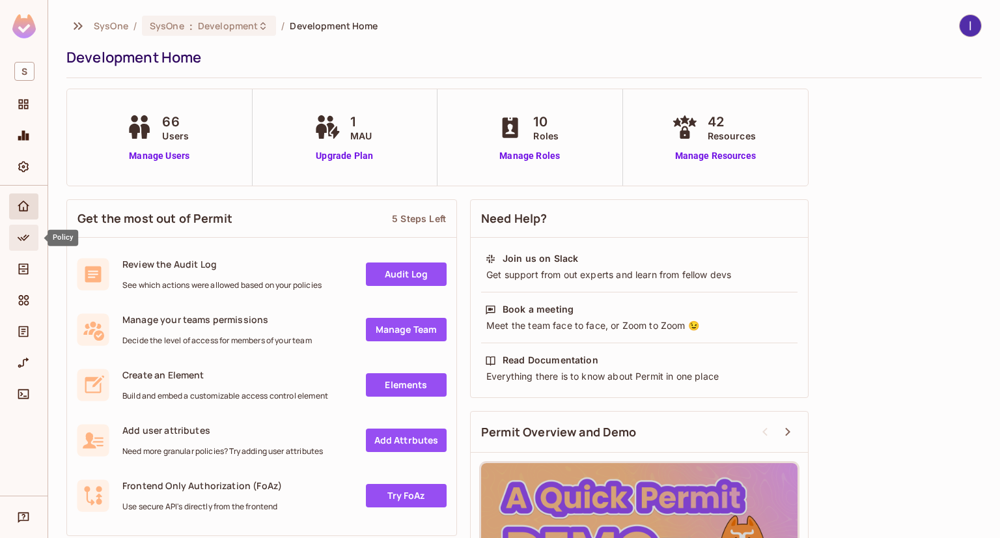
click at [16, 250] on div "Policy" at bounding box center [23, 238] width 29 height 26
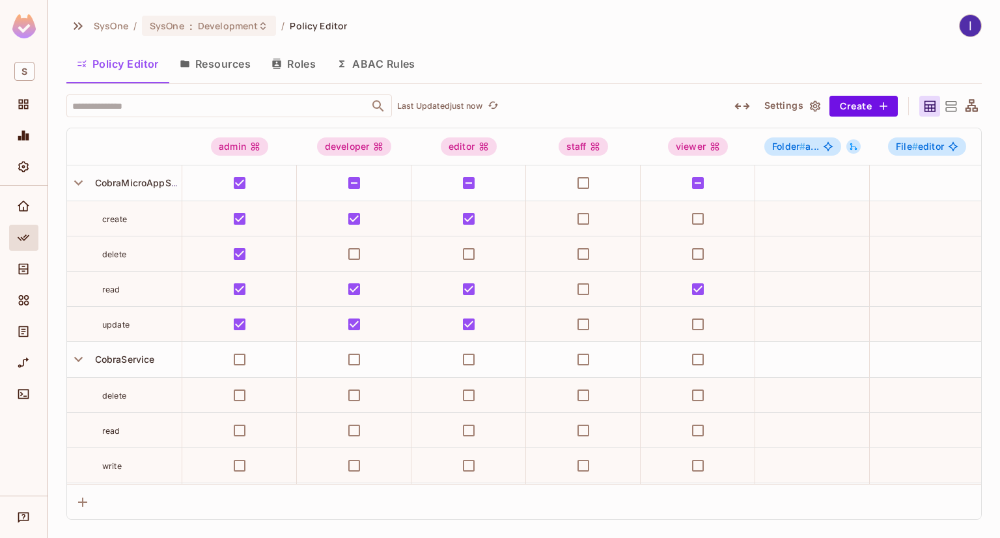
click at [222, 71] on button "Resources" at bounding box center [215, 64] width 92 height 33
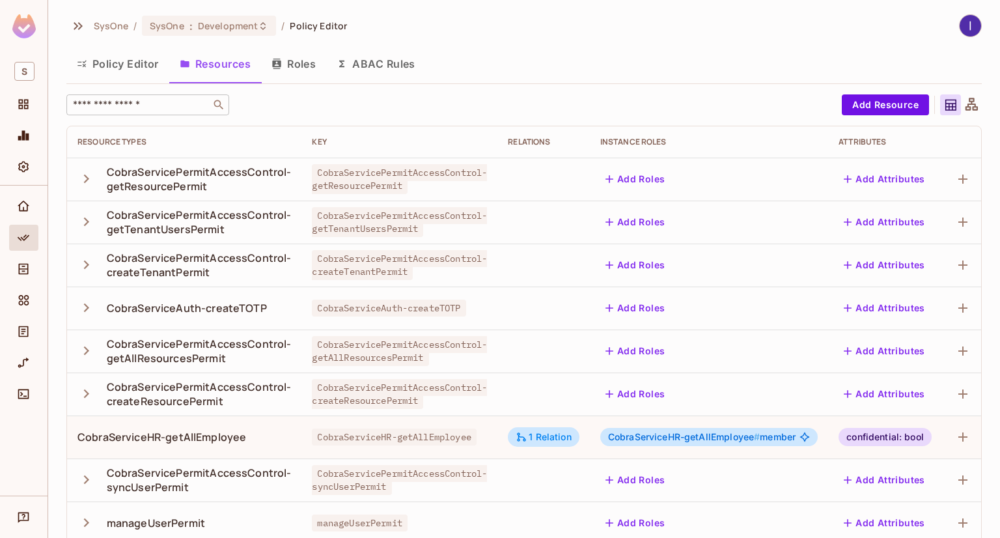
click at [193, 107] on input "text" at bounding box center [138, 104] width 137 height 13
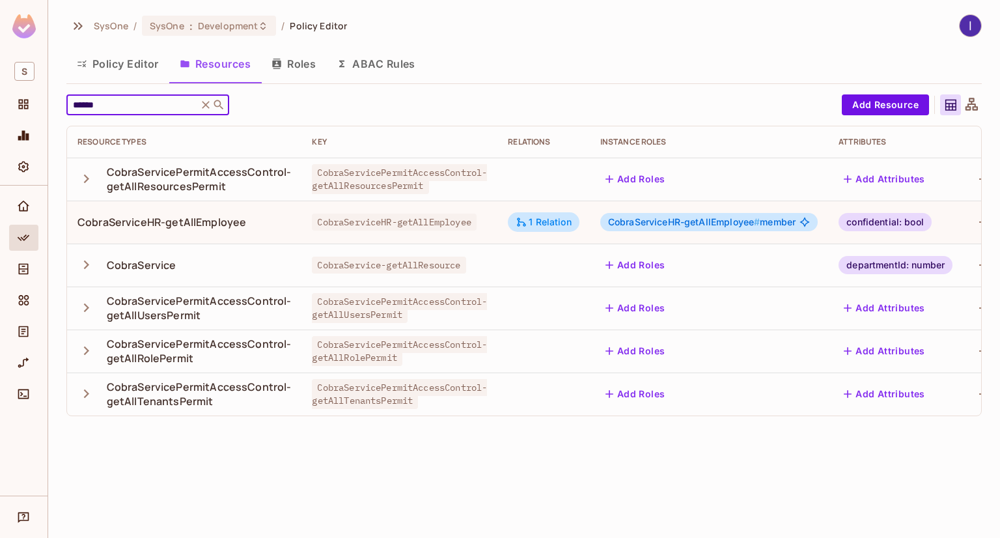
type input "******"
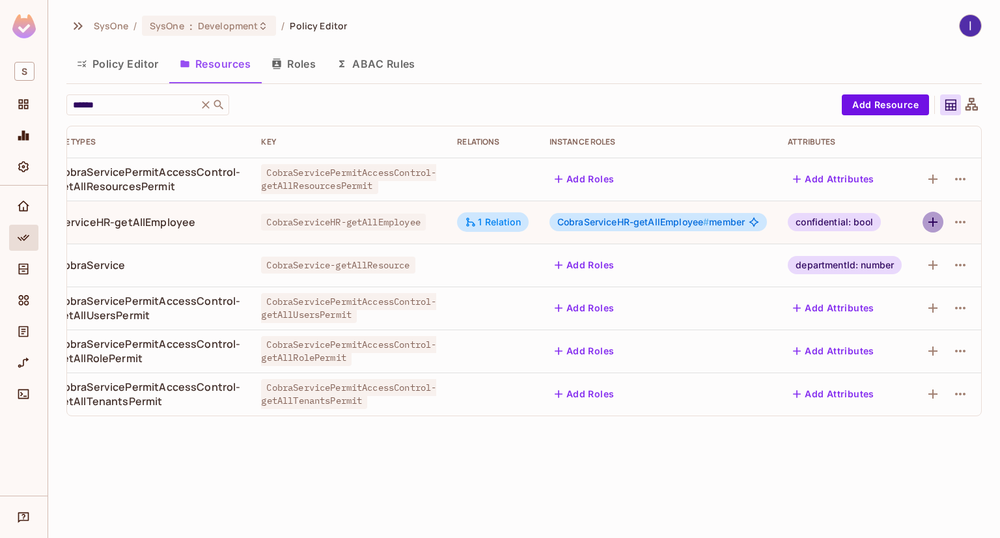
click at [938, 224] on icon "button" at bounding box center [933, 222] width 16 height 16
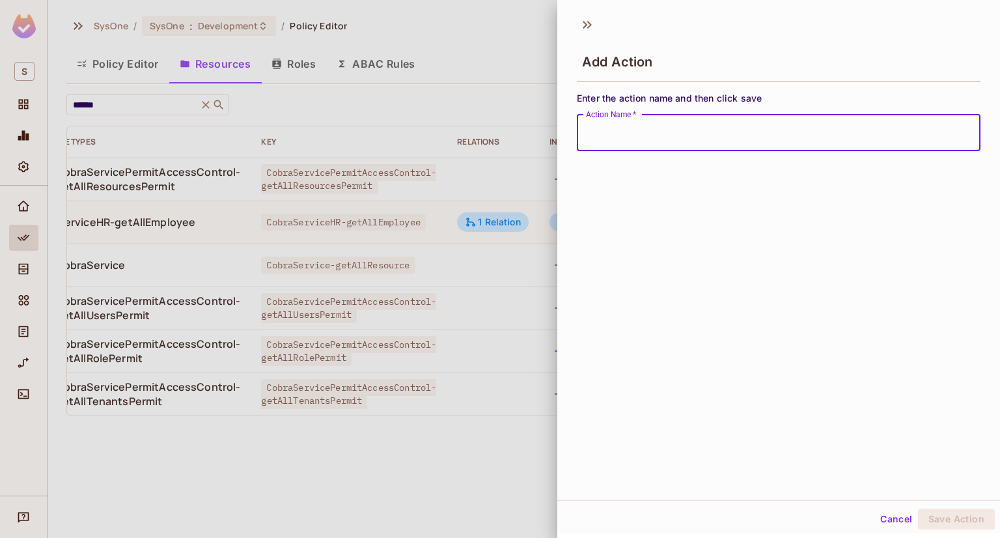
click at [679, 123] on input "Action Name   *" at bounding box center [779, 133] width 404 height 36
click at [410, 444] on div at bounding box center [500, 269] width 1000 height 538
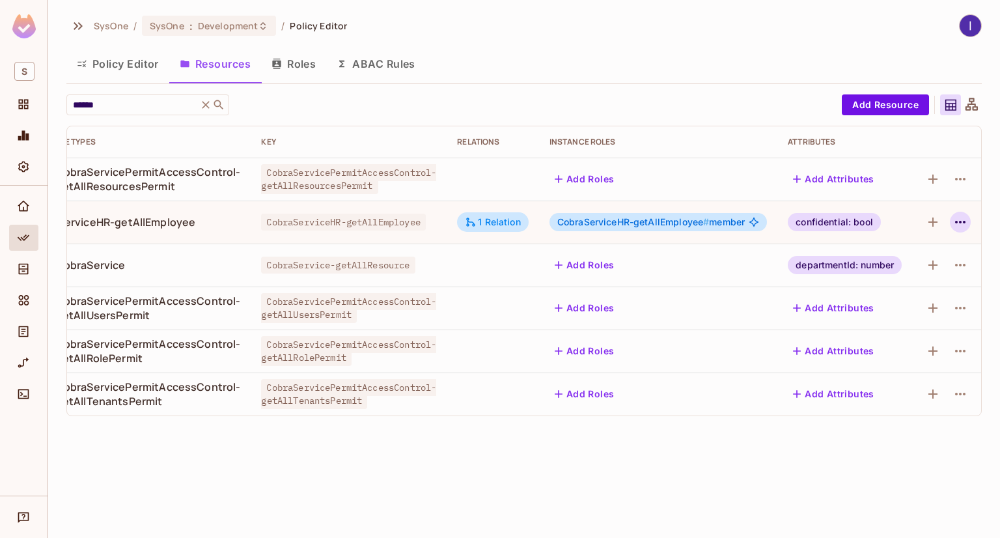
click at [960, 223] on icon "button" at bounding box center [961, 222] width 16 height 16
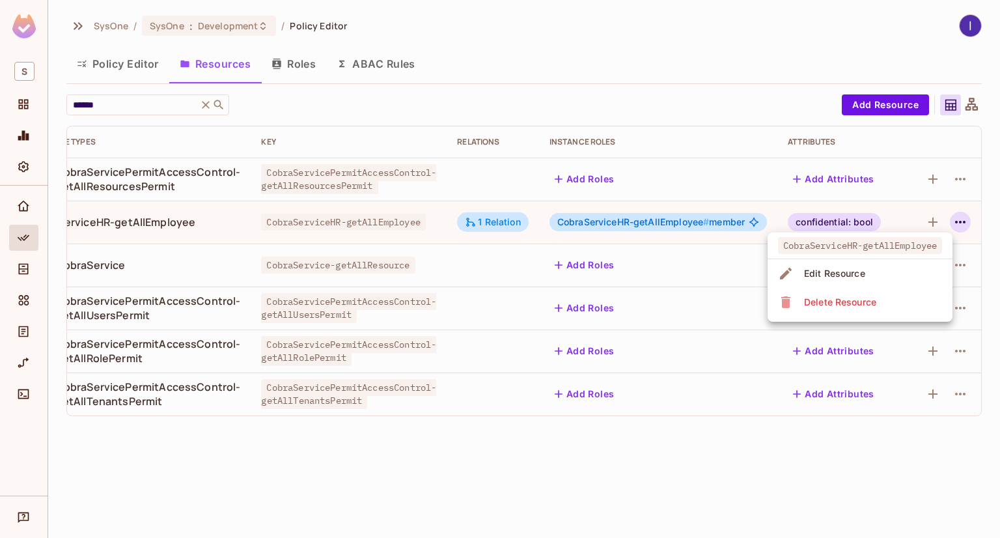
click at [819, 275] on div "Edit Resource" at bounding box center [834, 273] width 61 height 13
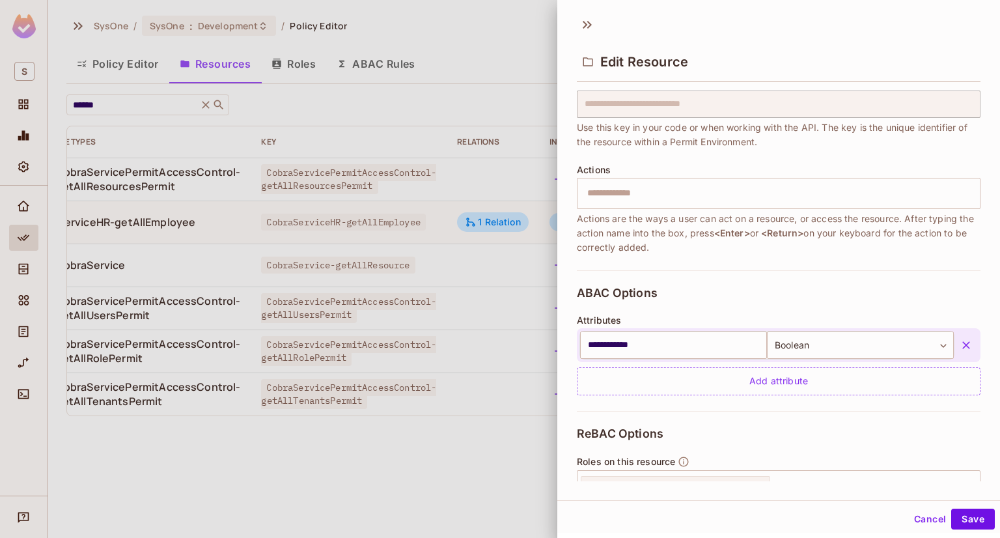
scroll to position [195, 0]
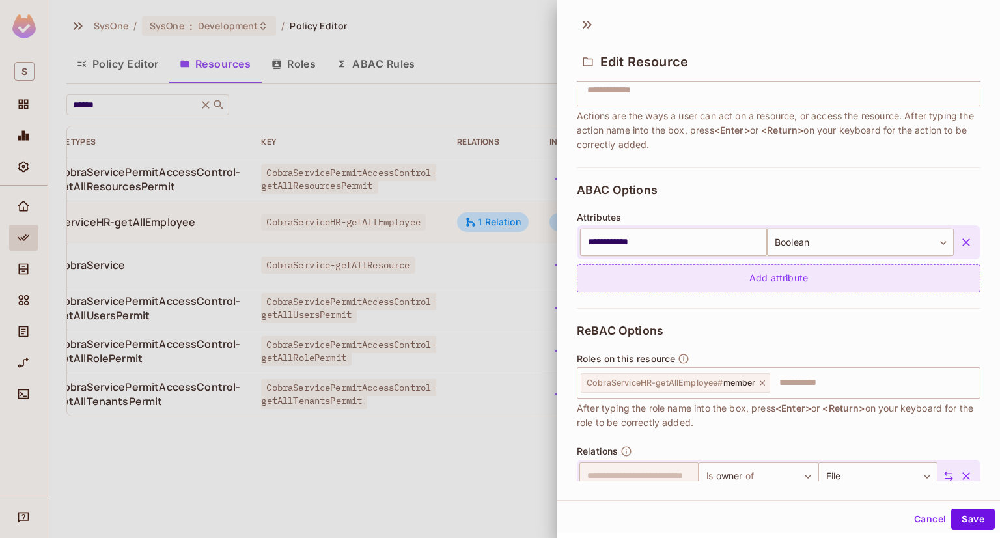
click at [745, 284] on div "Add attribute" at bounding box center [779, 278] width 404 height 28
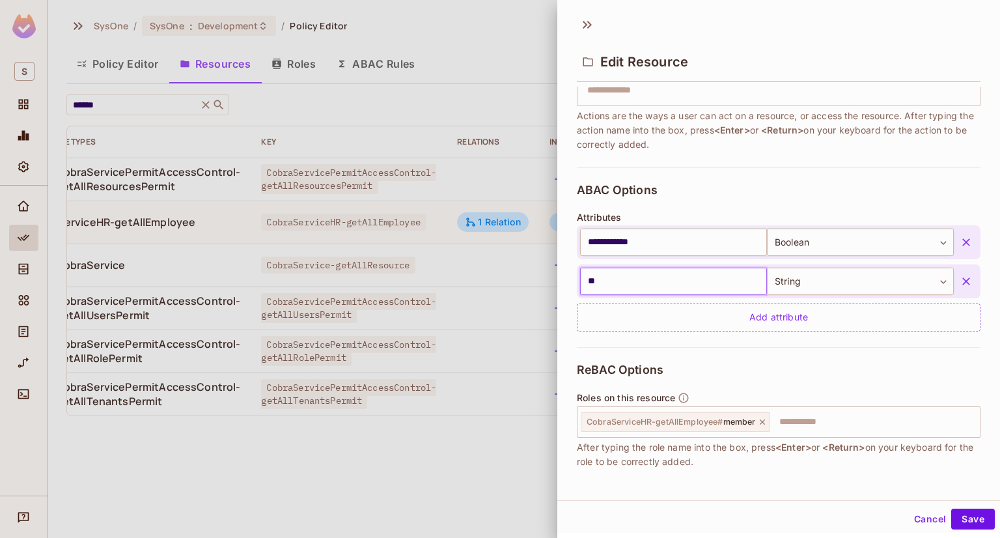
type input "*"
click at [960, 285] on icon "button" at bounding box center [966, 281] width 13 height 13
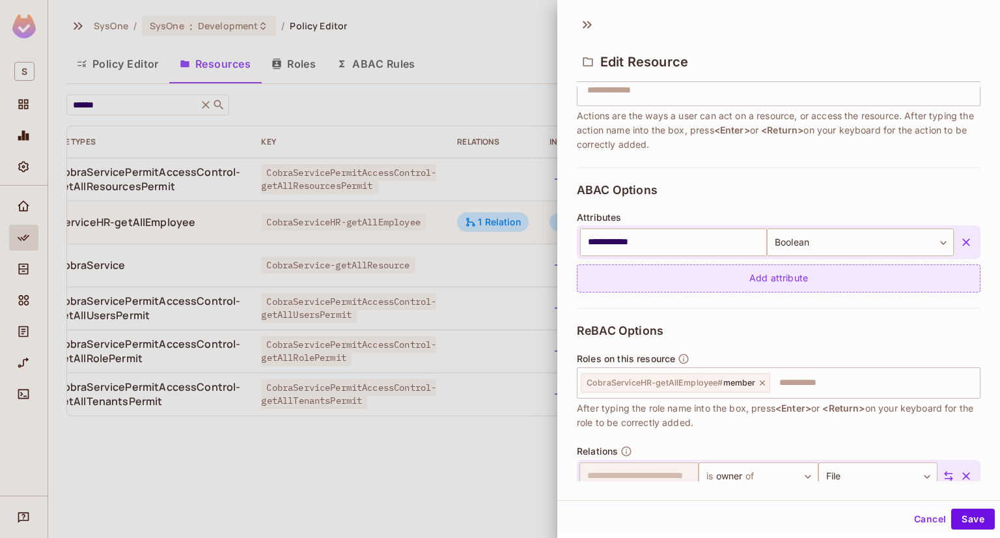
click at [706, 276] on div "Add attribute" at bounding box center [779, 278] width 404 height 28
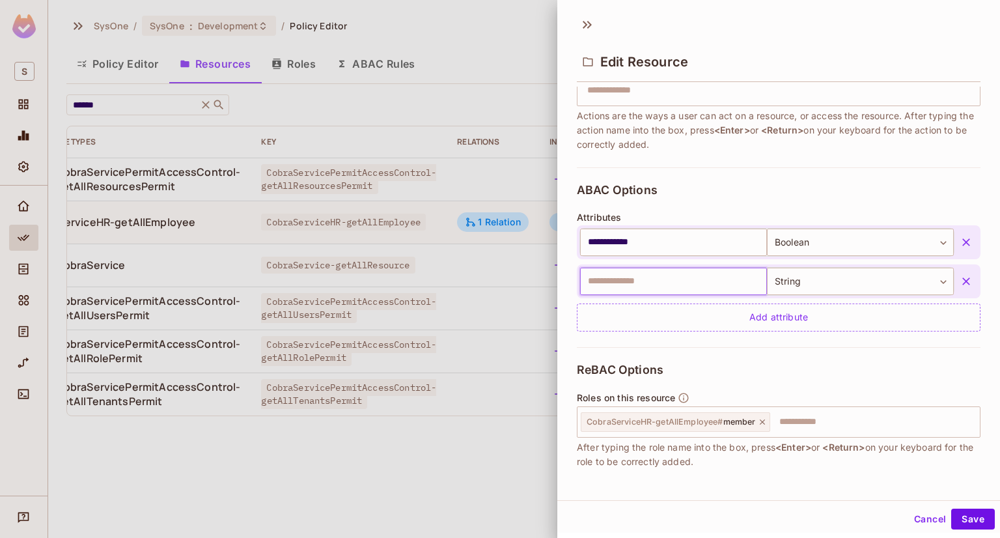
click at [618, 289] on input "text" at bounding box center [673, 281] width 187 height 27
type input "*"
type input "****"
click at [804, 282] on body "**********" at bounding box center [500, 269] width 1000 height 538
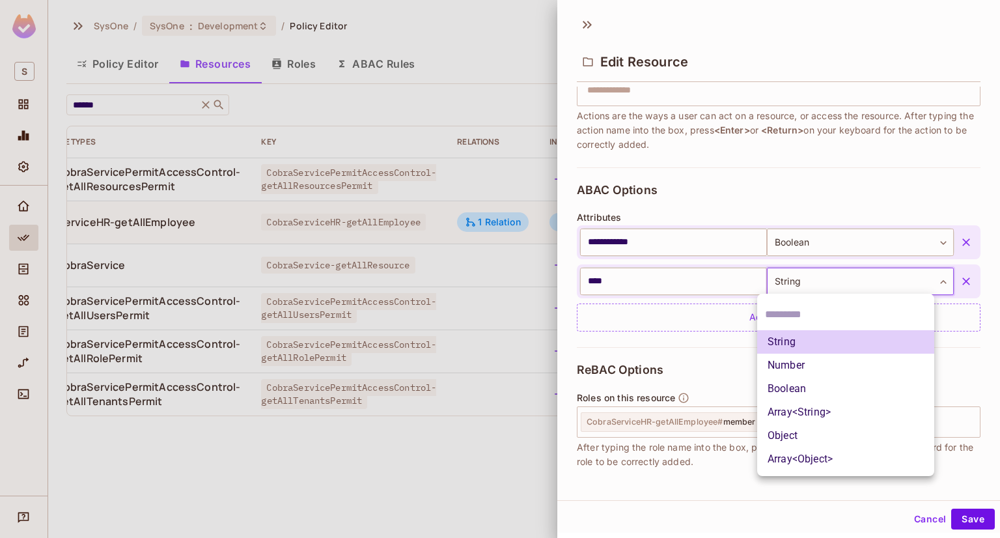
click at [789, 363] on li "Number" at bounding box center [845, 365] width 177 height 23
type input "******"
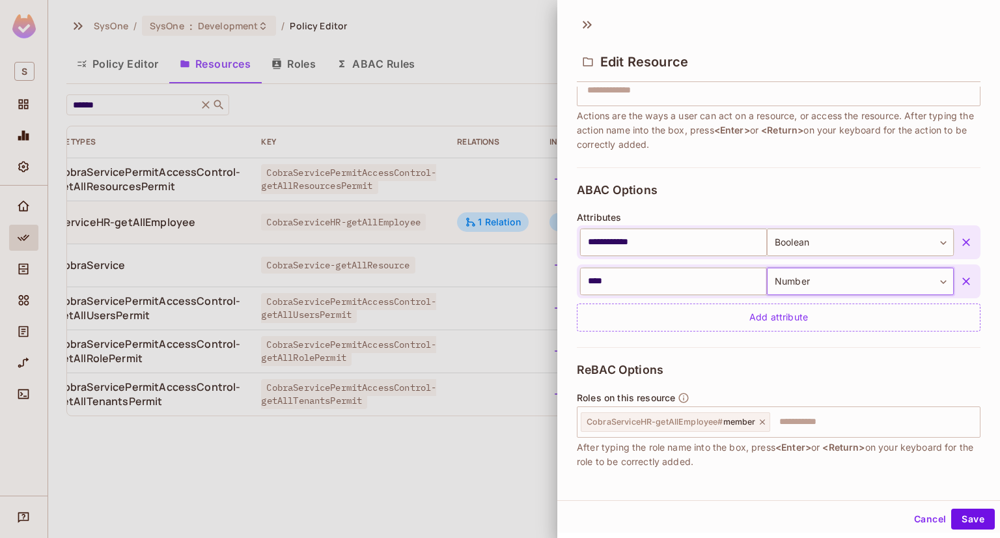
click at [815, 268] on body "**********" at bounding box center [500, 269] width 1000 height 538
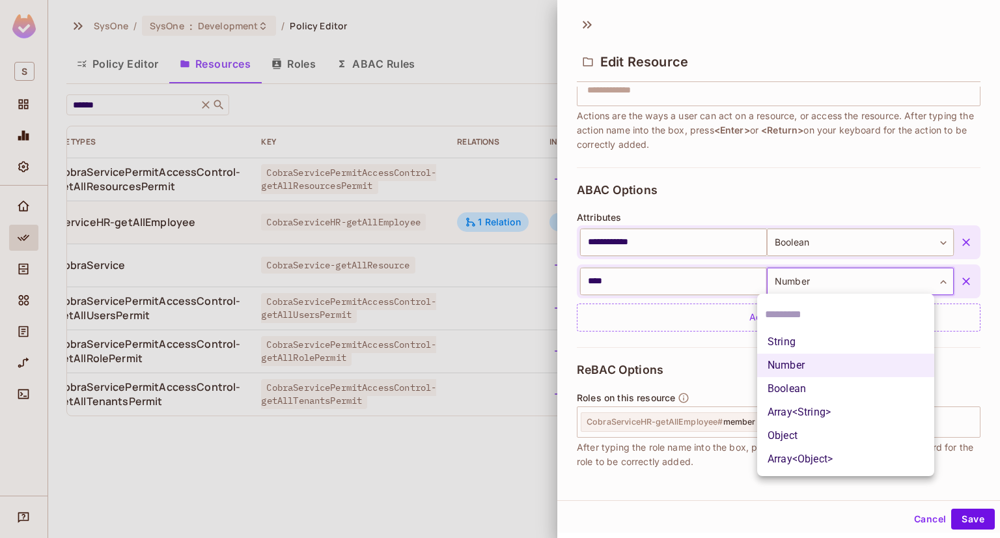
click at [808, 365] on li "Number" at bounding box center [845, 365] width 177 height 23
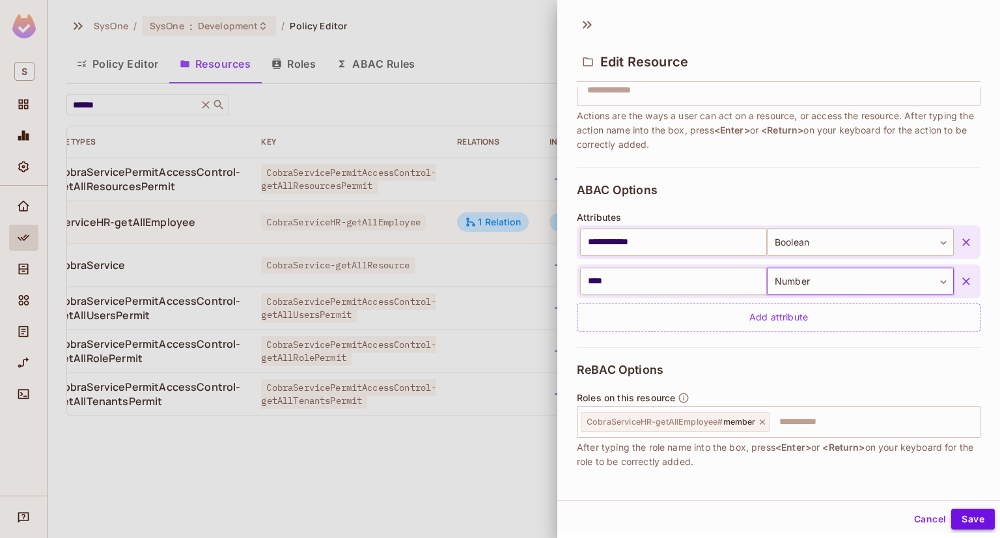
click at [954, 515] on button "Save" at bounding box center [974, 519] width 44 height 21
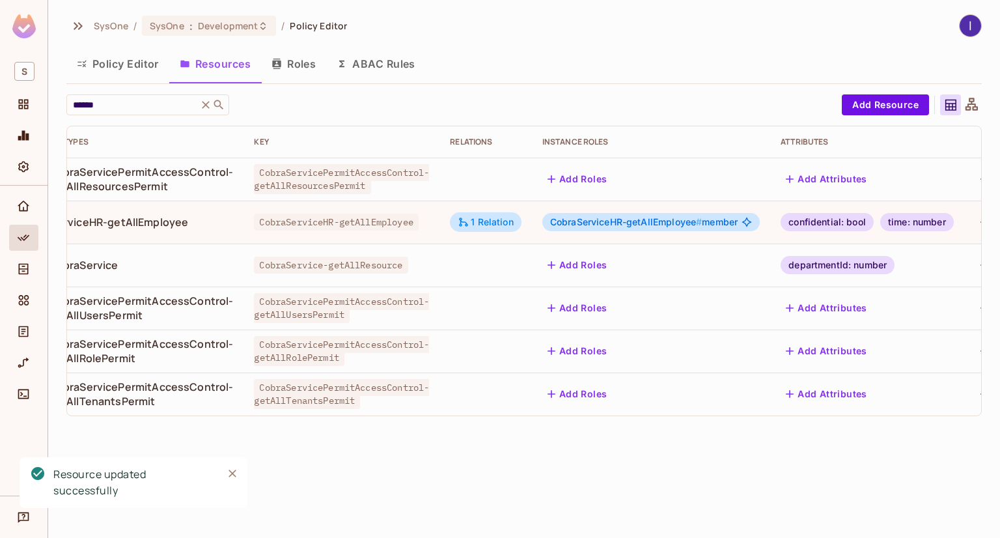
click at [368, 493] on div "SysOne / SysOne : Development / Policy Editor Policy Editor Resources Roles ABA…" at bounding box center [524, 269] width 952 height 538
drag, startPoint x: 388, startPoint y: 77, endPoint x: 388, endPoint y: 66, distance: 11.1
click at [388, 76] on button "ABAC Rules" at bounding box center [376, 64] width 100 height 33
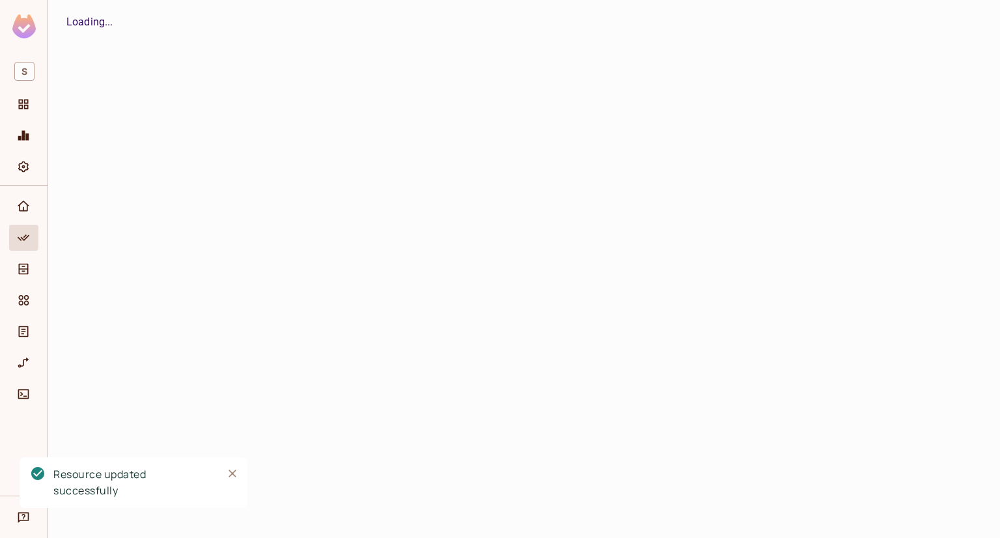
click at [0, 0] on button "ABAC Rules" at bounding box center [0, 0] width 0 height 0
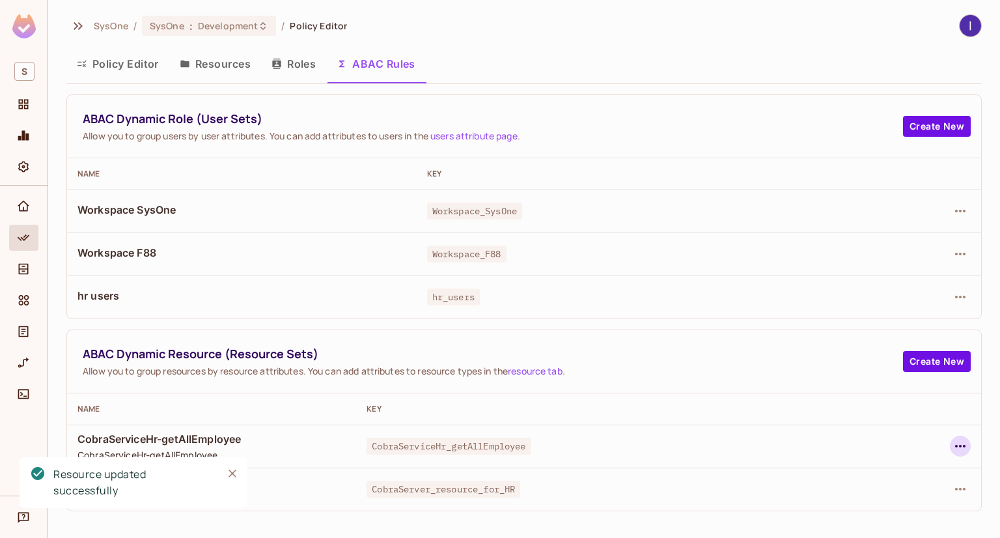
click at [958, 447] on icon "button" at bounding box center [961, 446] width 16 height 16
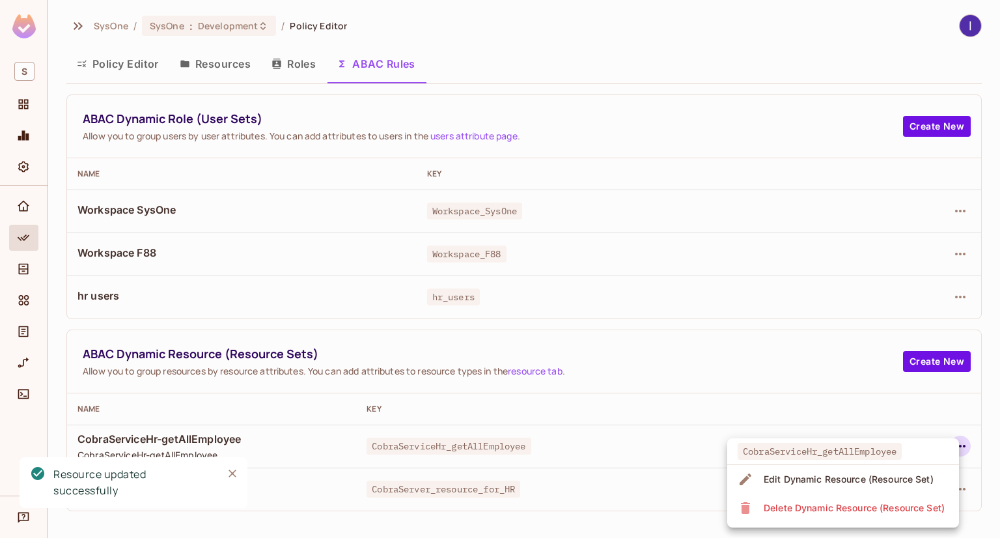
click at [770, 469] on span "Edit Dynamic Resource (Resource Set)" at bounding box center [849, 479] width 178 height 21
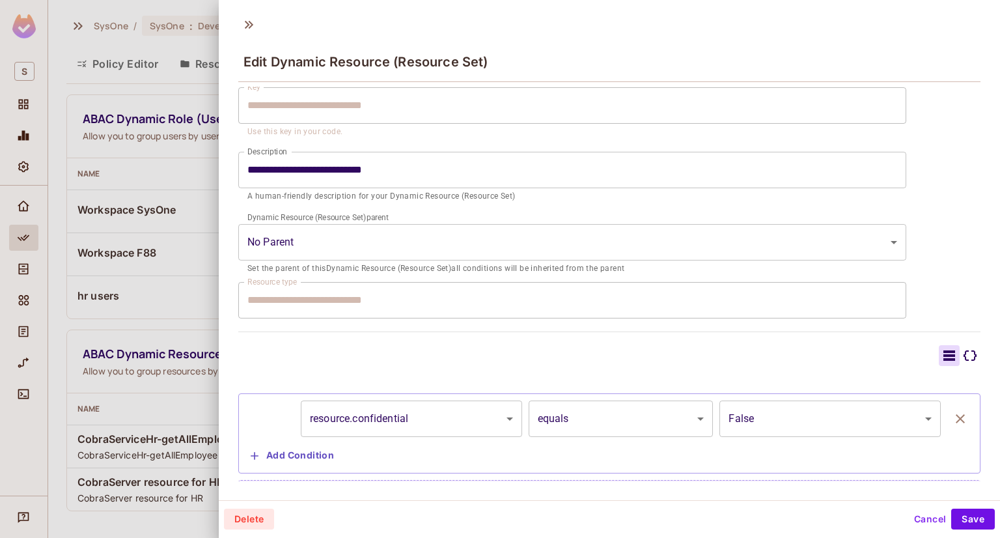
scroll to position [120, 0]
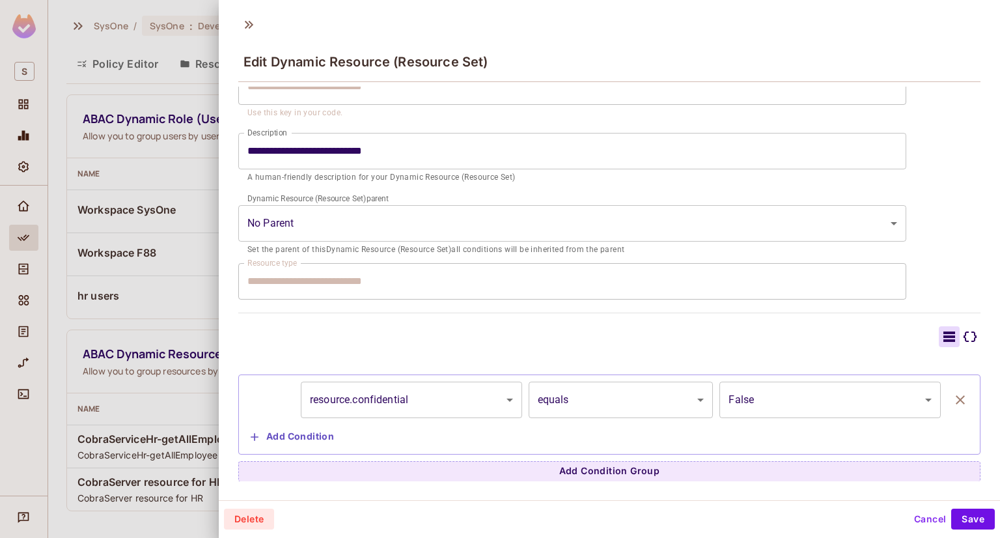
click at [273, 435] on button "Add Condition" at bounding box center [293, 437] width 94 height 21
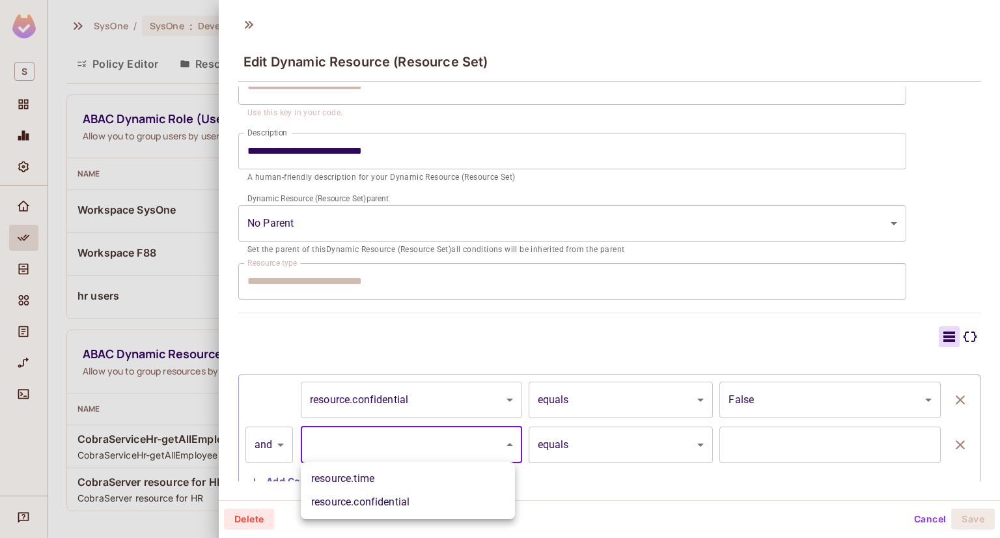
click at [453, 440] on body "**********" at bounding box center [500, 269] width 1000 height 538
click at [143, 158] on div at bounding box center [500, 269] width 1000 height 538
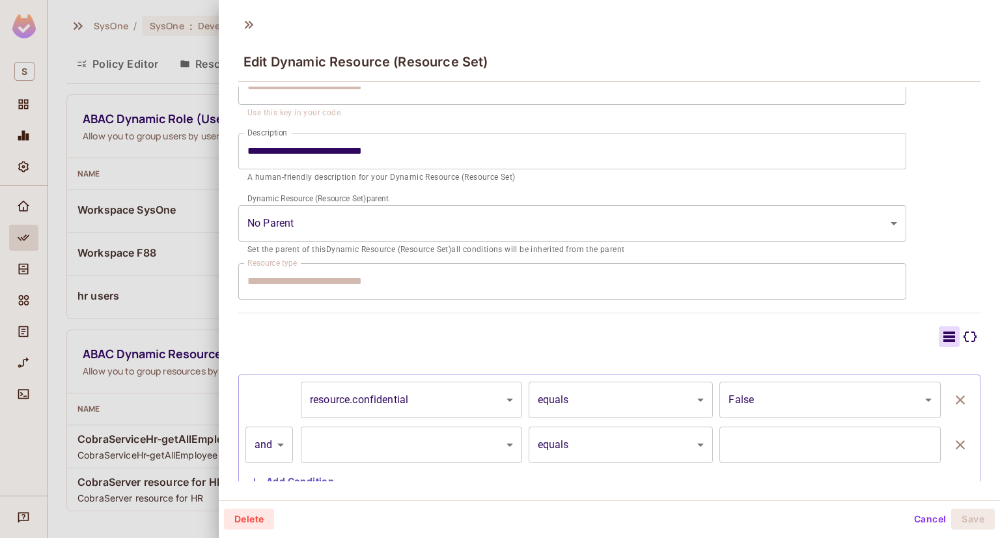
click at [237, 27] on div "Edit Dynamic Resource (Resource Set)" at bounding box center [610, 50] width 782 height 72
click at [253, 23] on icon at bounding box center [248, 24] width 21 height 21
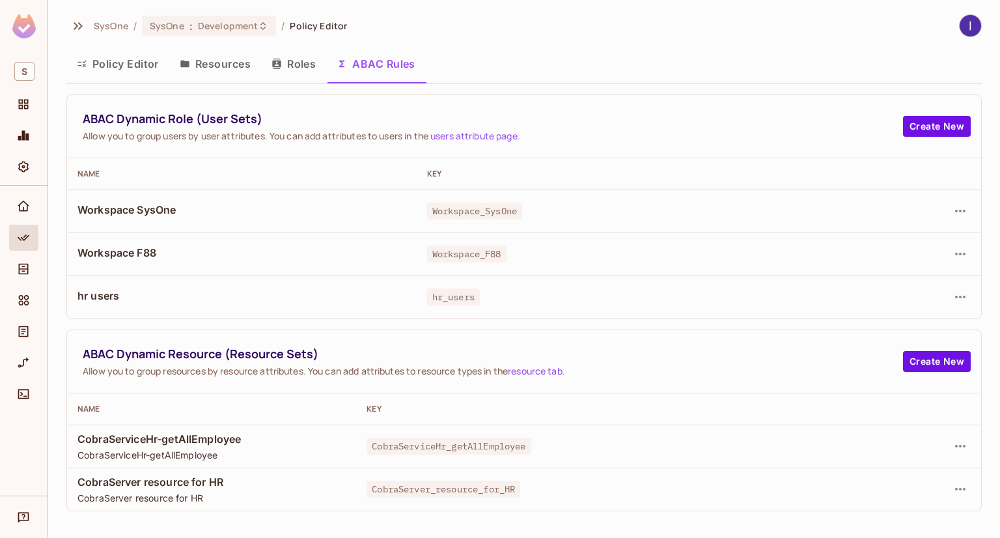
click at [215, 64] on button "Resources" at bounding box center [215, 64] width 92 height 33
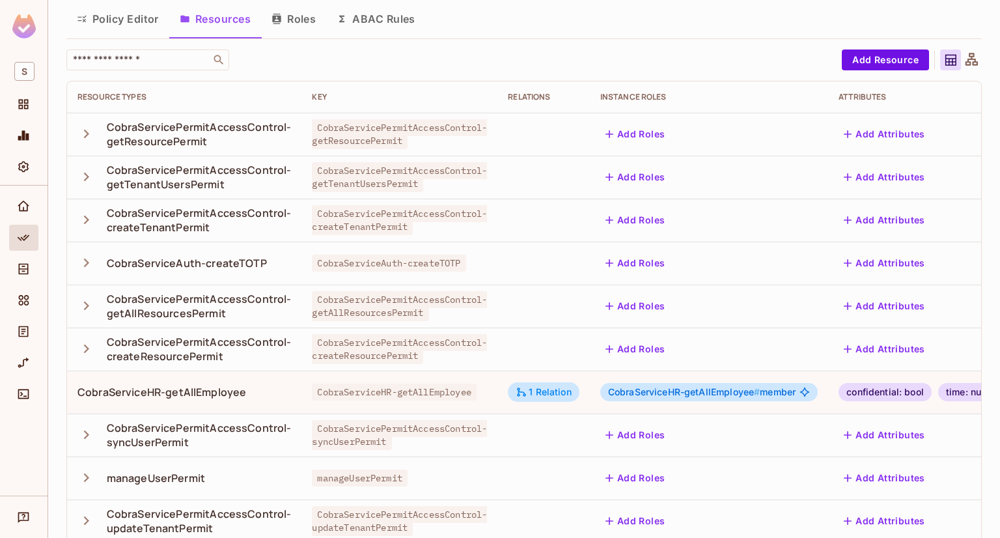
scroll to position [65, 0]
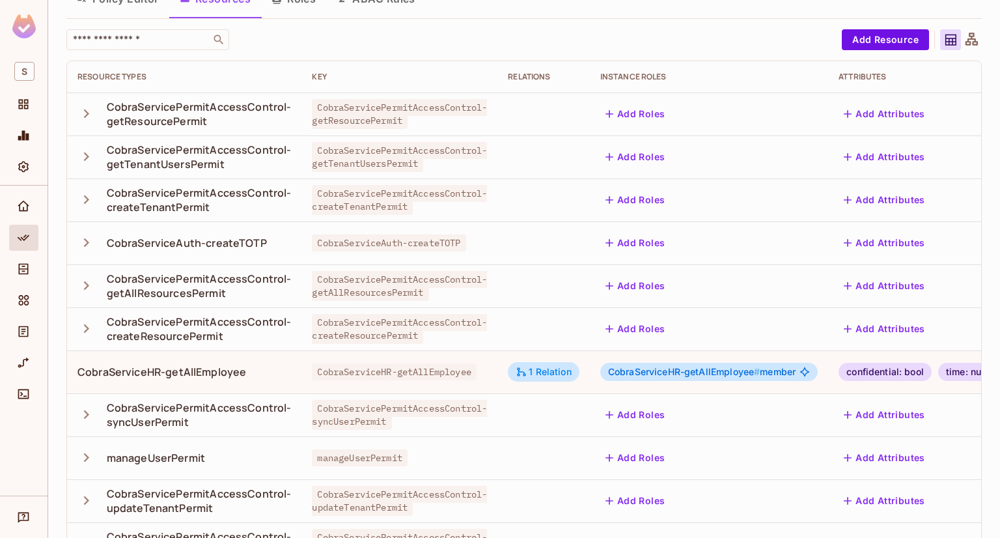
click at [961, 367] on div "time: number" at bounding box center [975, 372] width 74 height 18
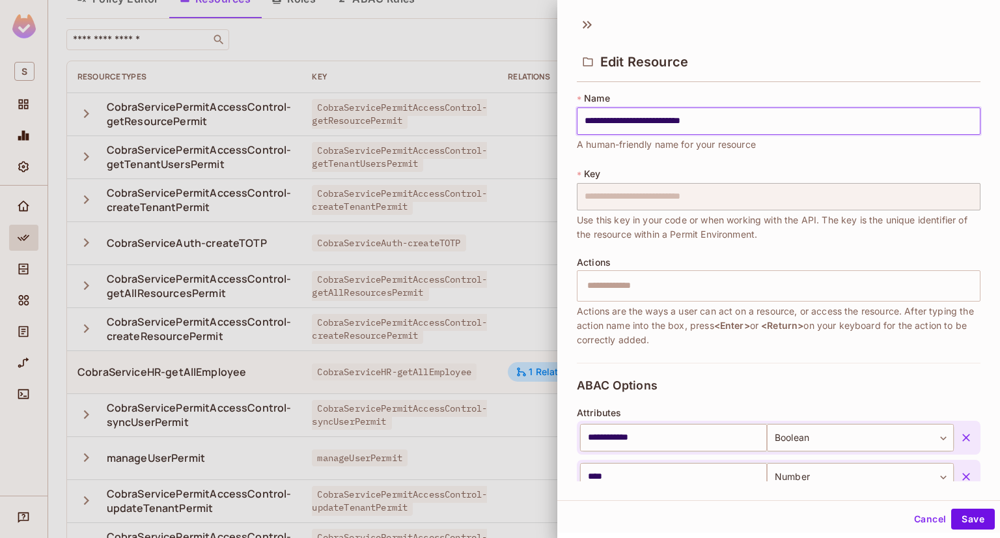
scroll to position [261, 0]
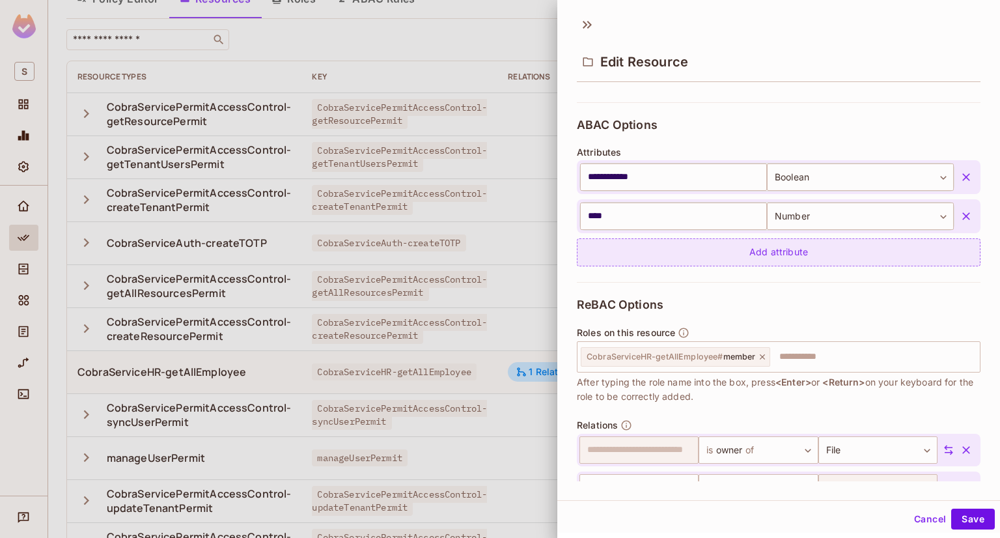
click at [955, 208] on button "button" at bounding box center [966, 215] width 23 height 23
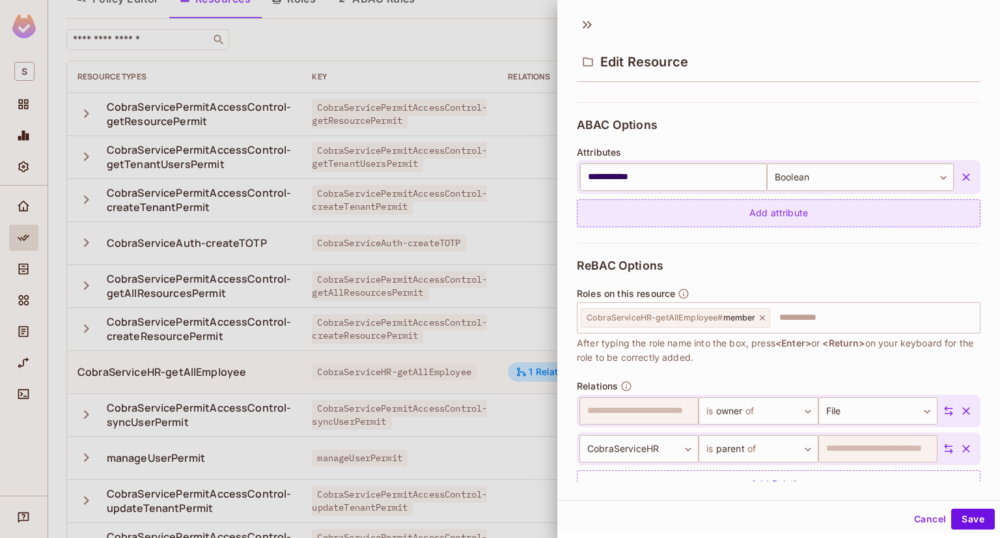
click at [771, 208] on div "Add attribute" at bounding box center [779, 213] width 404 height 28
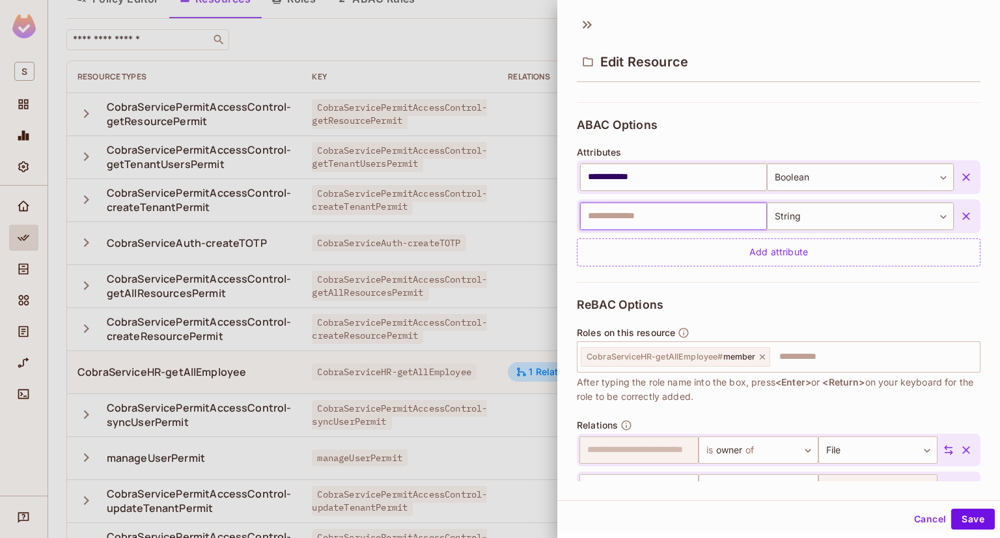
click at [628, 214] on input "text" at bounding box center [673, 216] width 187 height 27
click at [909, 229] on div "​ String ****** ​" at bounding box center [779, 216] width 404 height 34
click at [909, 222] on body "S SysOne / SysOne : Development / Policy Editor Policy Editor Resources Roles A…" at bounding box center [500, 269] width 1000 height 538
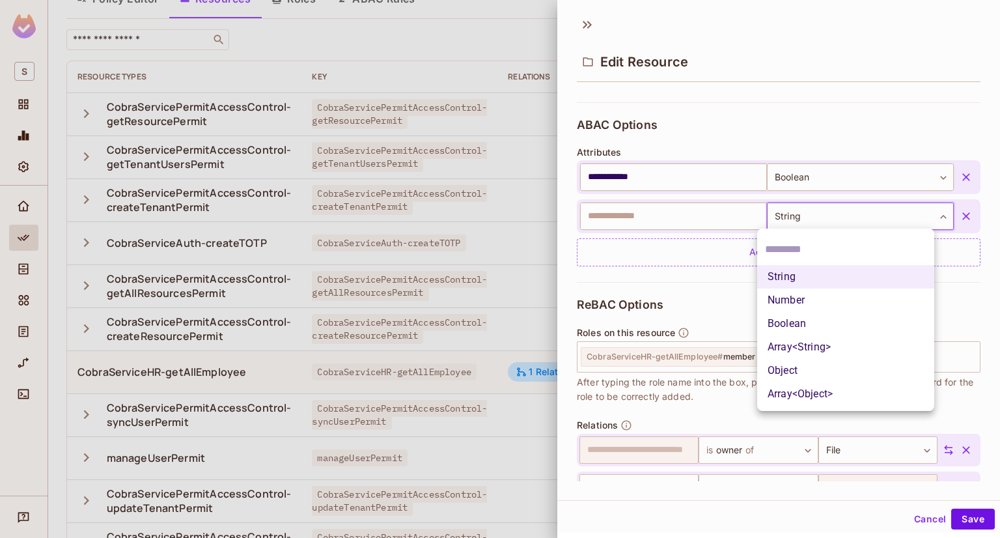
click at [808, 246] on input "text" at bounding box center [846, 249] width 162 height 21
click at [637, 217] on div at bounding box center [500, 269] width 1000 height 538
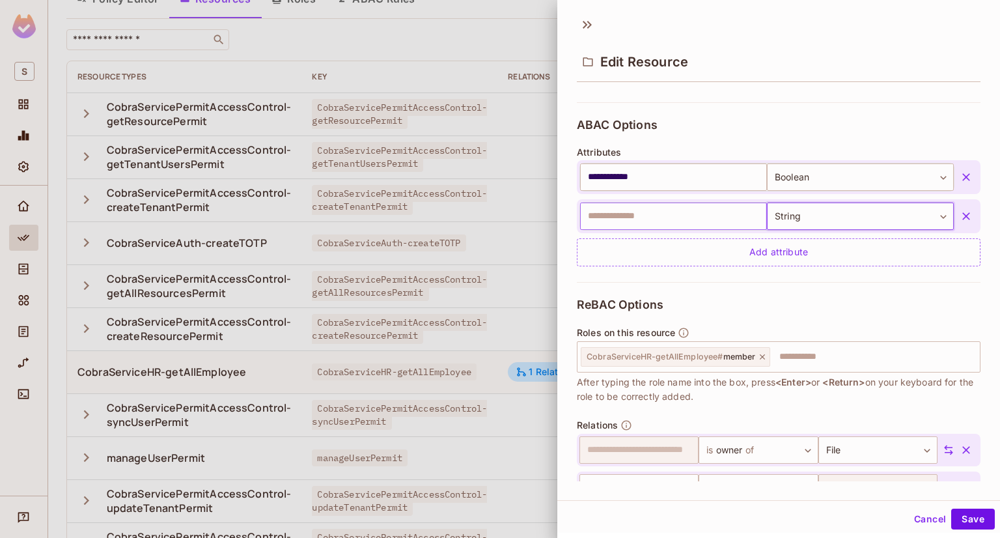
click at [661, 210] on input "text" at bounding box center [673, 216] width 187 height 27
type input "****"
click at [897, 199] on div "**** ​ String ****** ​" at bounding box center [779, 216] width 404 height 34
click at [893, 211] on body "S SysOne / SysOne : Development / Policy Editor Policy Editor Resources Roles A…" at bounding box center [500, 269] width 1000 height 538
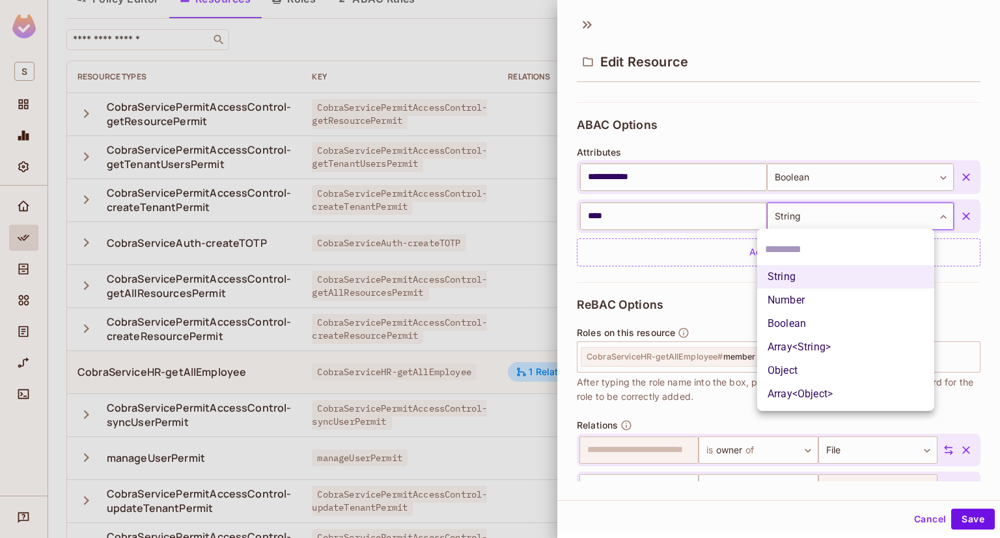
click at [763, 101] on div at bounding box center [500, 269] width 1000 height 538
click at [842, 223] on body "S SysOne / SysOne : Development / Policy Editor Policy Editor Resources Roles A…" at bounding box center [500, 269] width 1000 height 538
click at [808, 348] on li "Array<String>" at bounding box center [845, 346] width 177 height 23
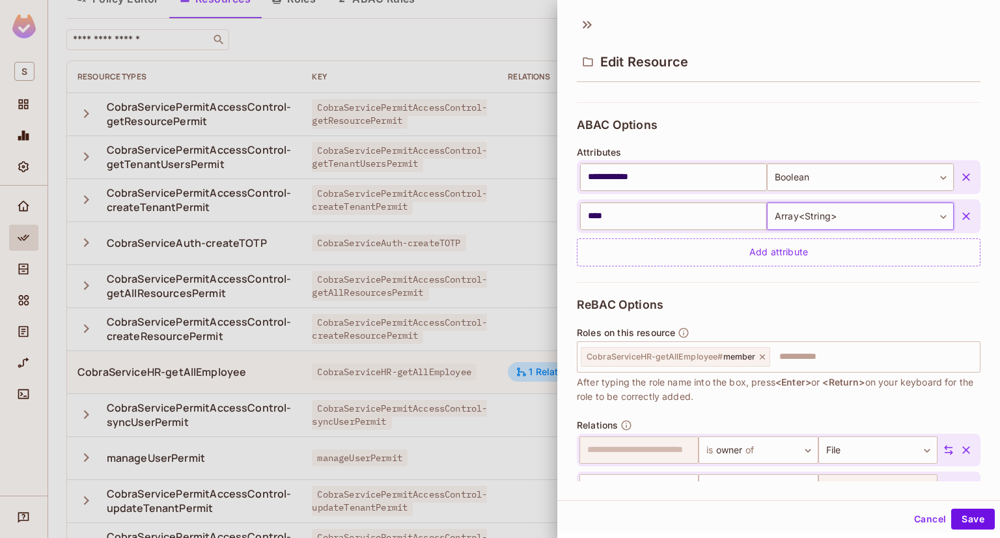
click at [827, 215] on body "S SysOne / SysOne : Development / Policy Editor Policy Editor Resources Roles A…" at bounding box center [500, 269] width 1000 height 538
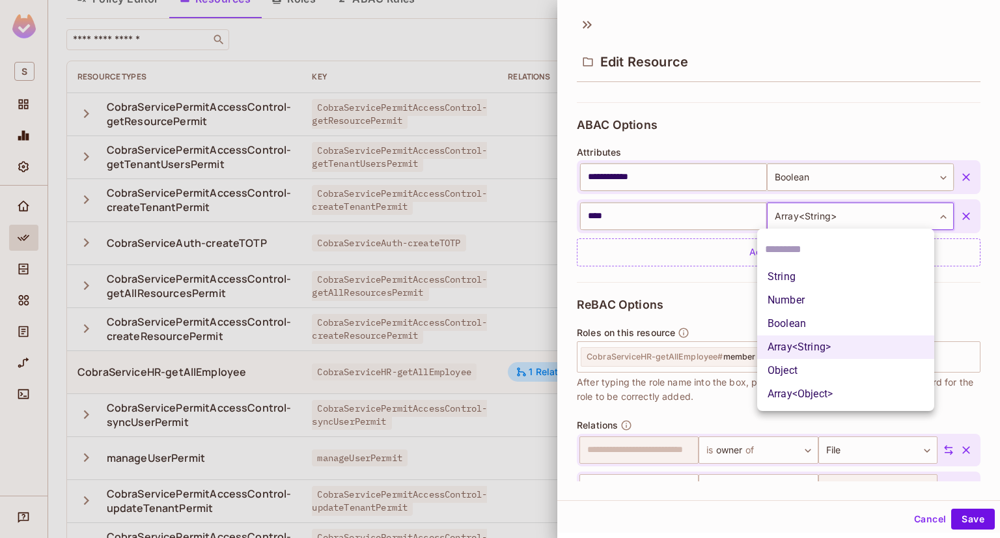
click at [696, 215] on div at bounding box center [500, 269] width 1000 height 538
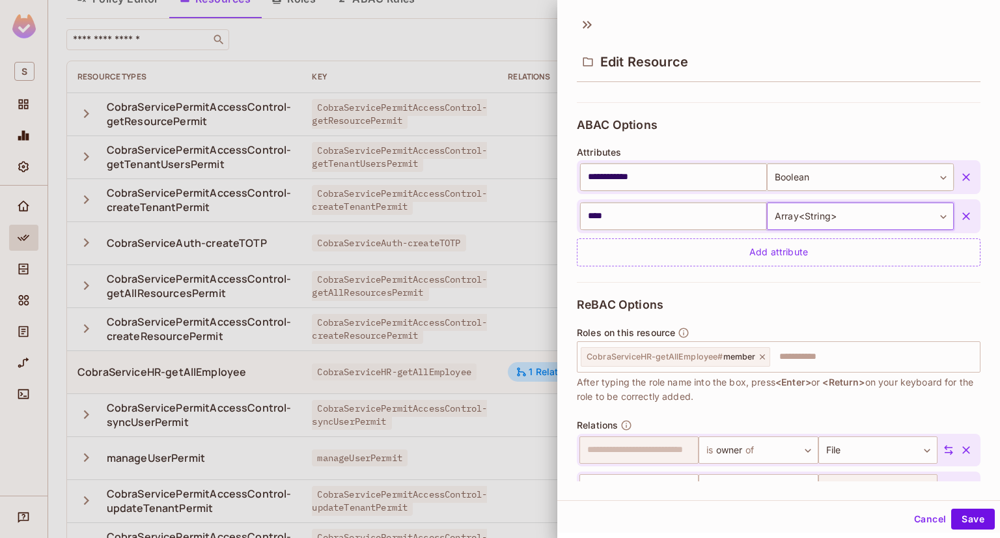
click at [806, 222] on body "S SysOne / SysOne : Development / Policy Editor Policy Editor Resources Roles A…" at bounding box center [500, 269] width 1000 height 538
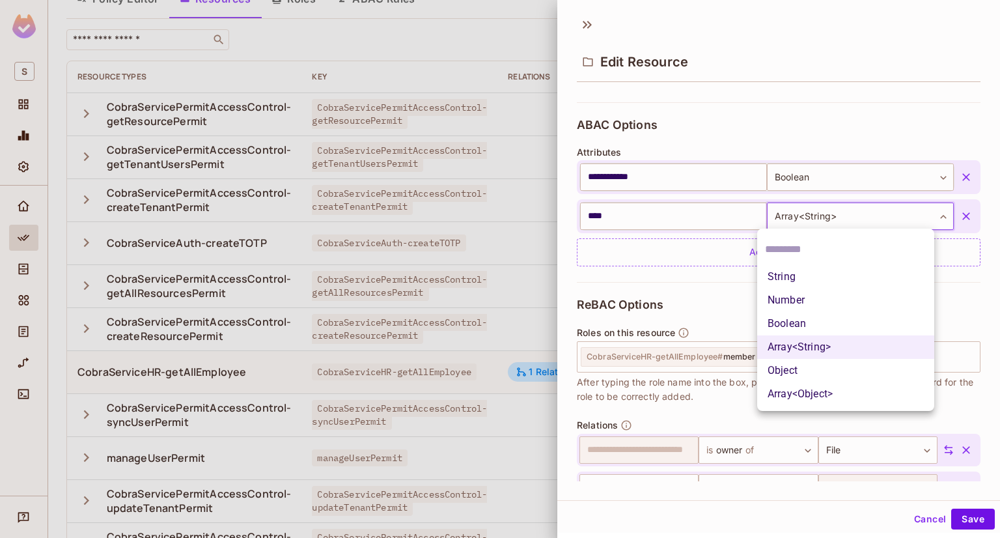
click at [810, 390] on li "Array<Object>" at bounding box center [845, 393] width 177 height 23
type input "**********"
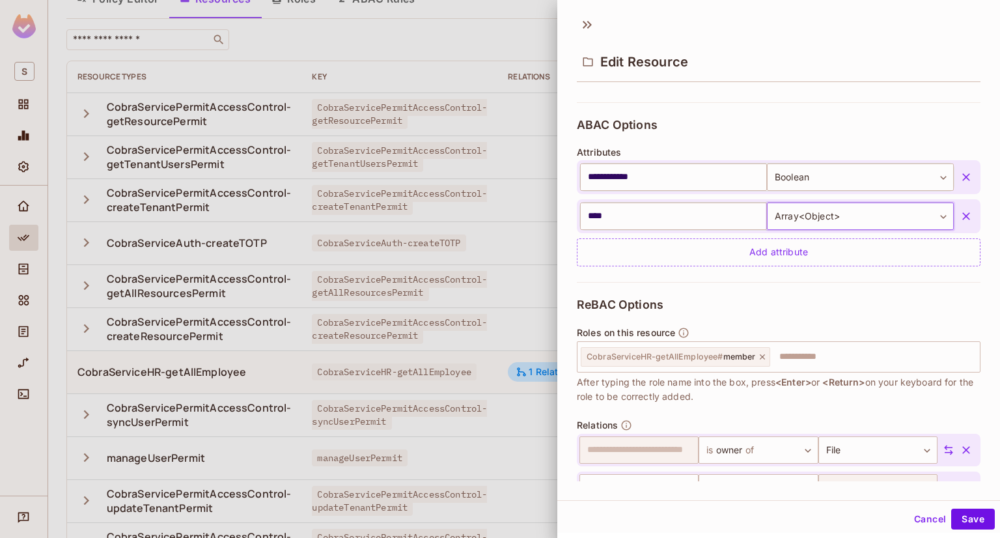
click at [803, 208] on body "S SysOne / SysOne : Development / Policy Editor Policy Editor Resources Roles A…" at bounding box center [500, 269] width 1000 height 538
